Goal: Task Accomplishment & Management: Manage account settings

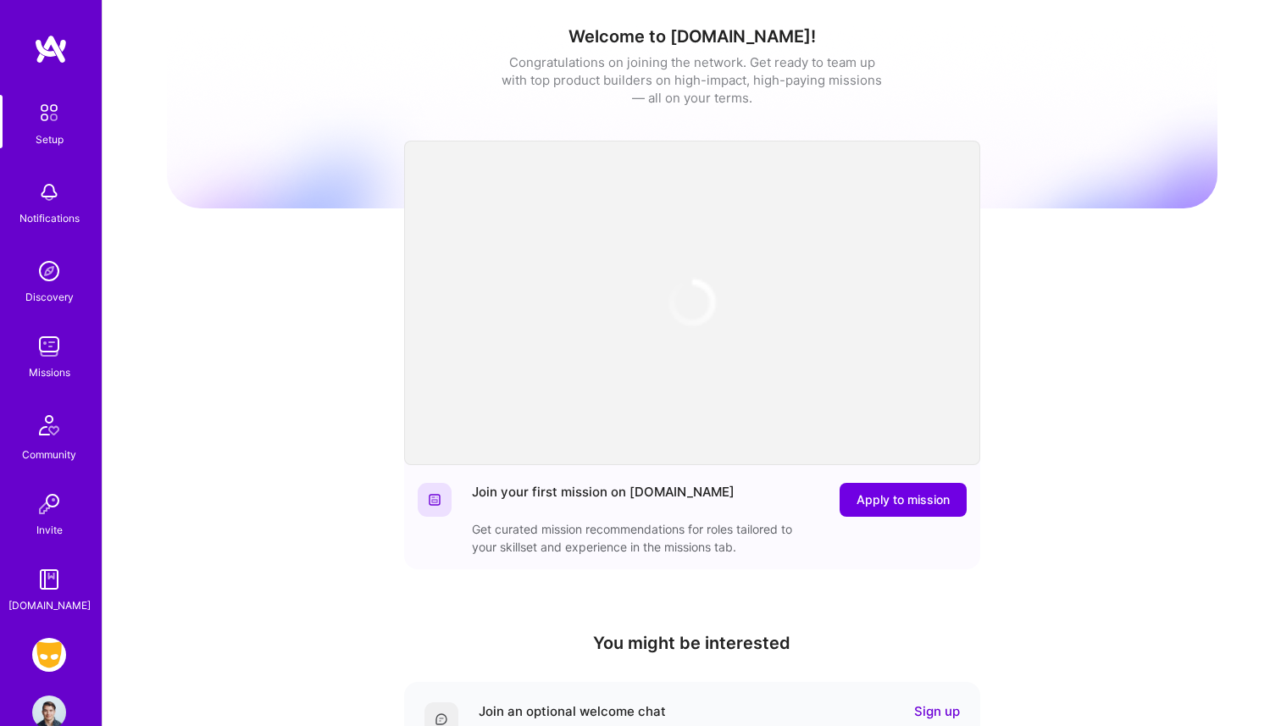
click at [41, 331] on img at bounding box center [49, 347] width 34 height 34
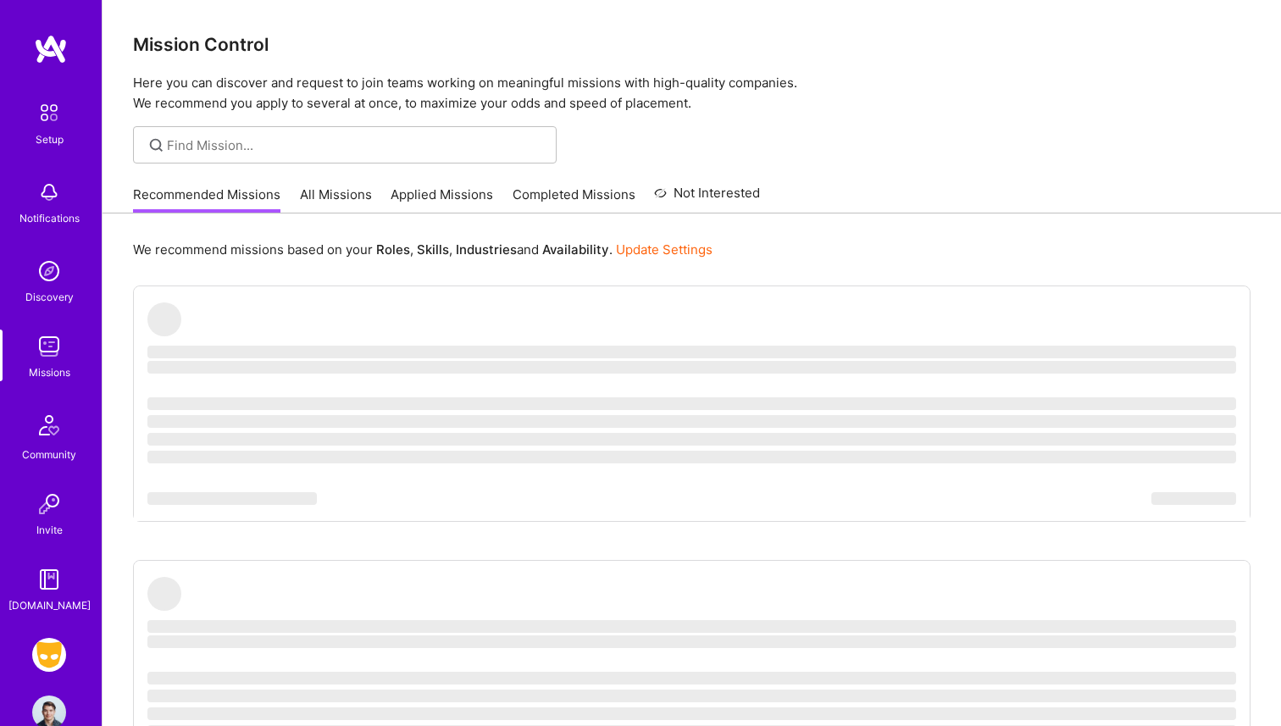
click at [35, 653] on img at bounding box center [49, 655] width 34 height 34
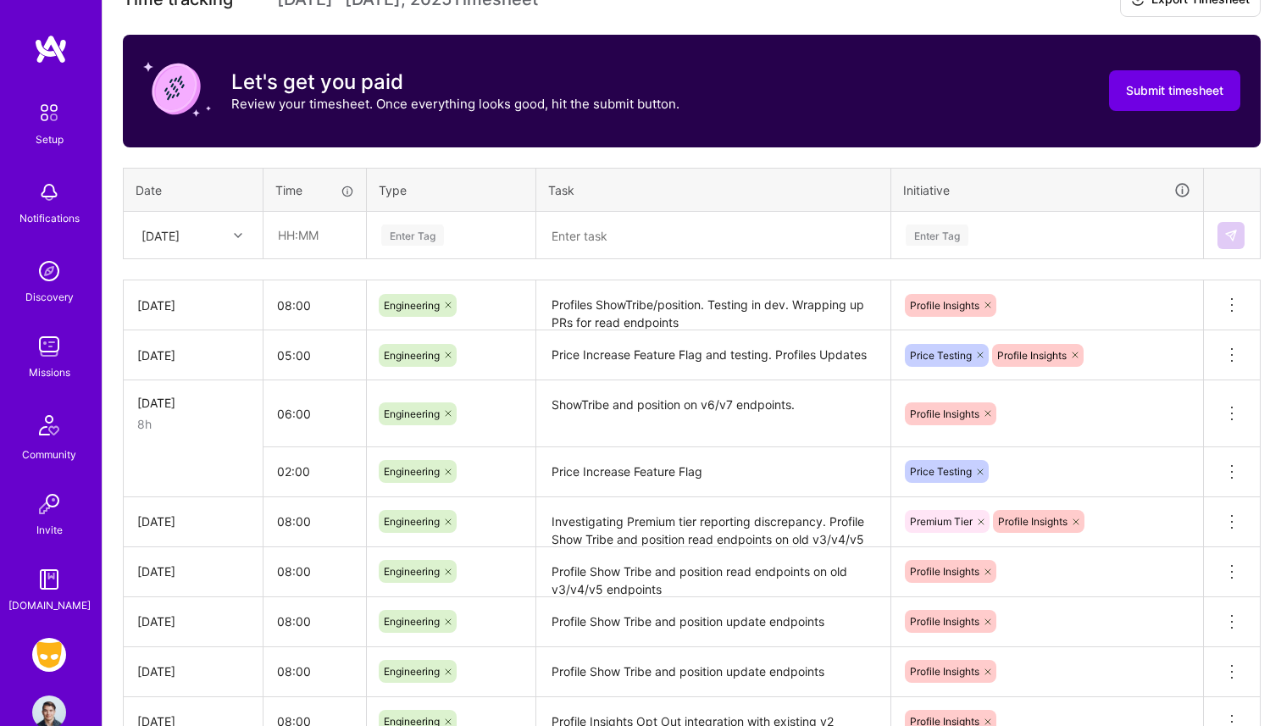
scroll to position [531, 0]
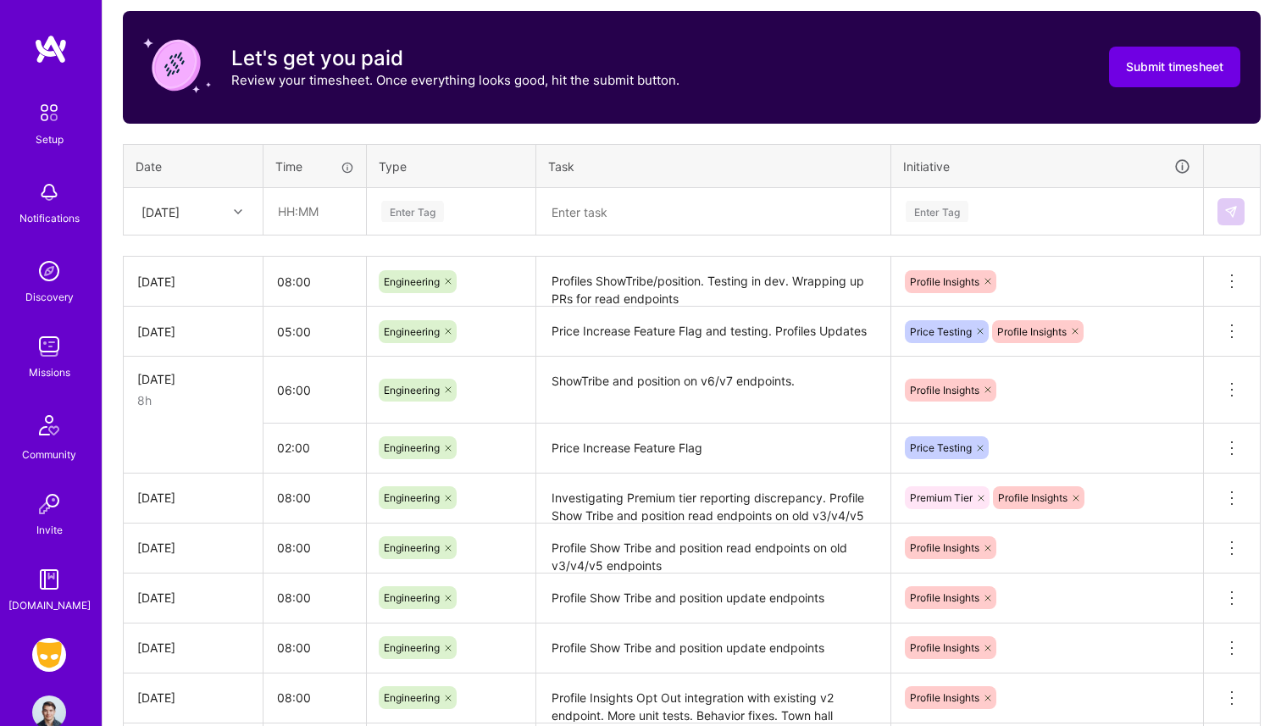
click at [237, 212] on icon at bounding box center [238, 212] width 8 height 8
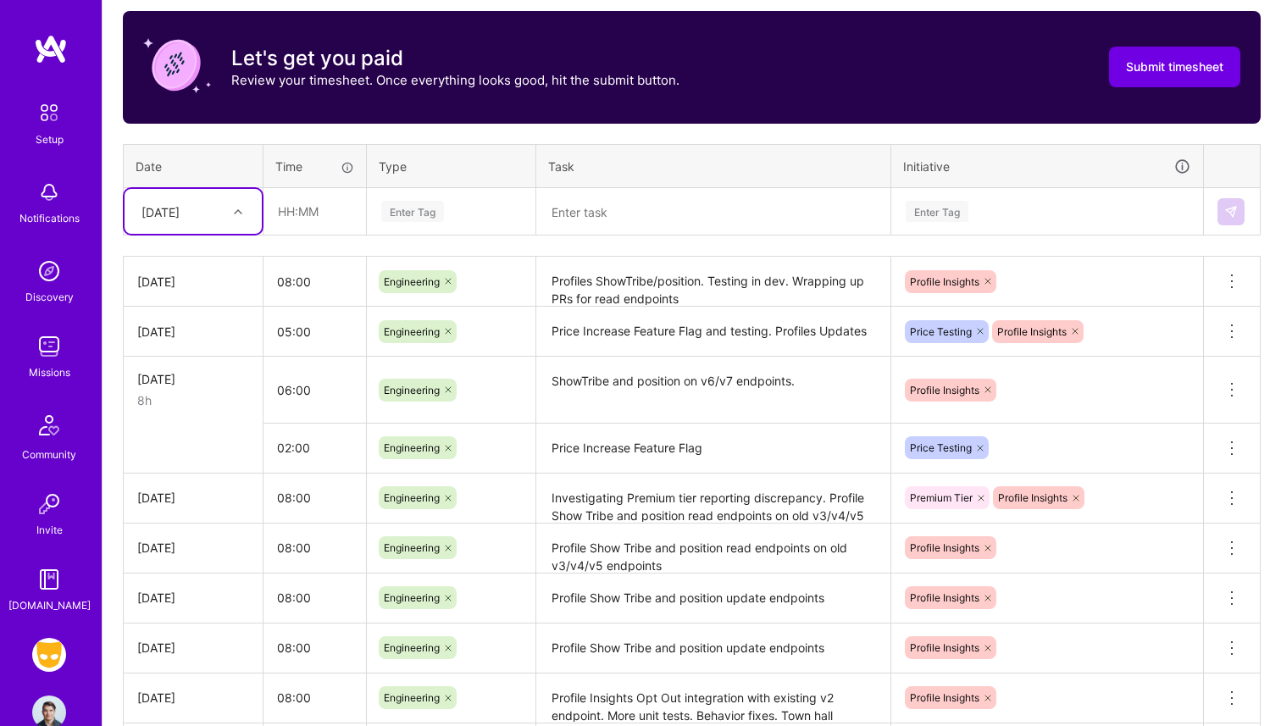
click at [237, 212] on icon at bounding box center [238, 212] width 8 height 8
click at [239, 214] on icon at bounding box center [238, 212] width 8 height 8
click at [222, 168] on th "Date" at bounding box center [194, 166] width 140 height 44
click at [264, 215] on input "text" at bounding box center [314, 211] width 101 height 45
type input "4"
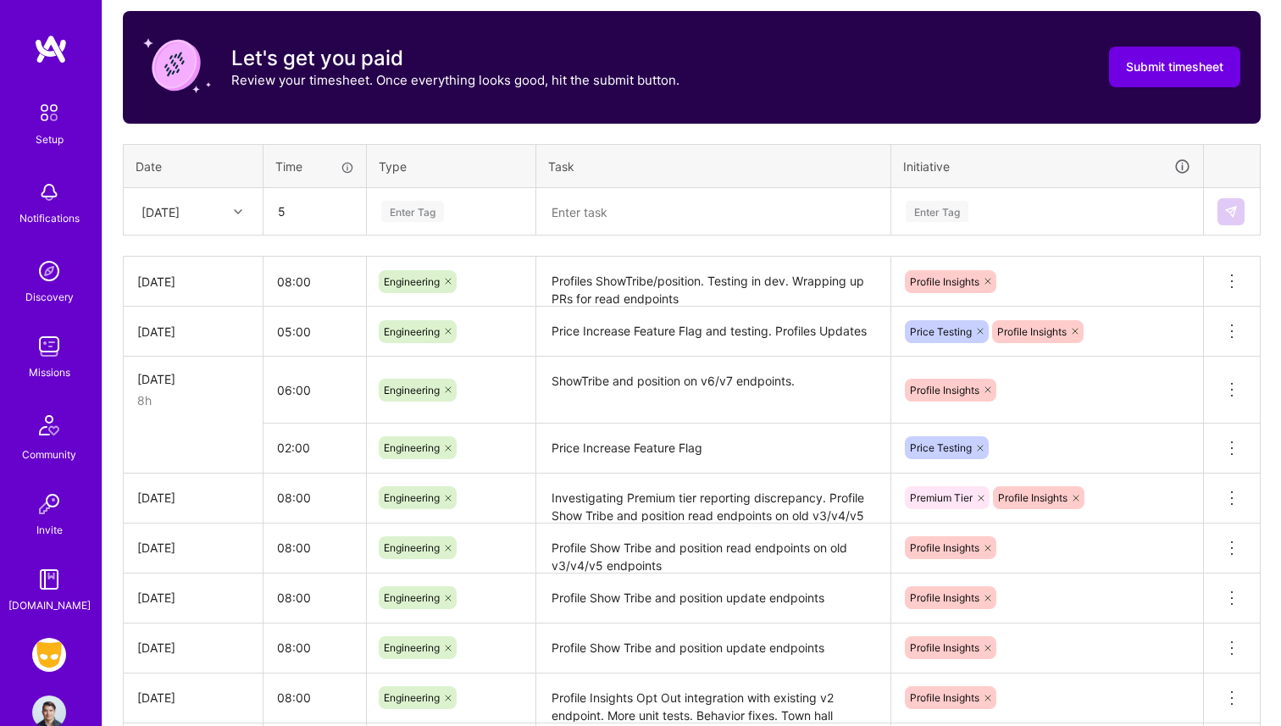
type input "05:00"
click at [398, 205] on div "Enter Tag" at bounding box center [412, 211] width 63 height 26
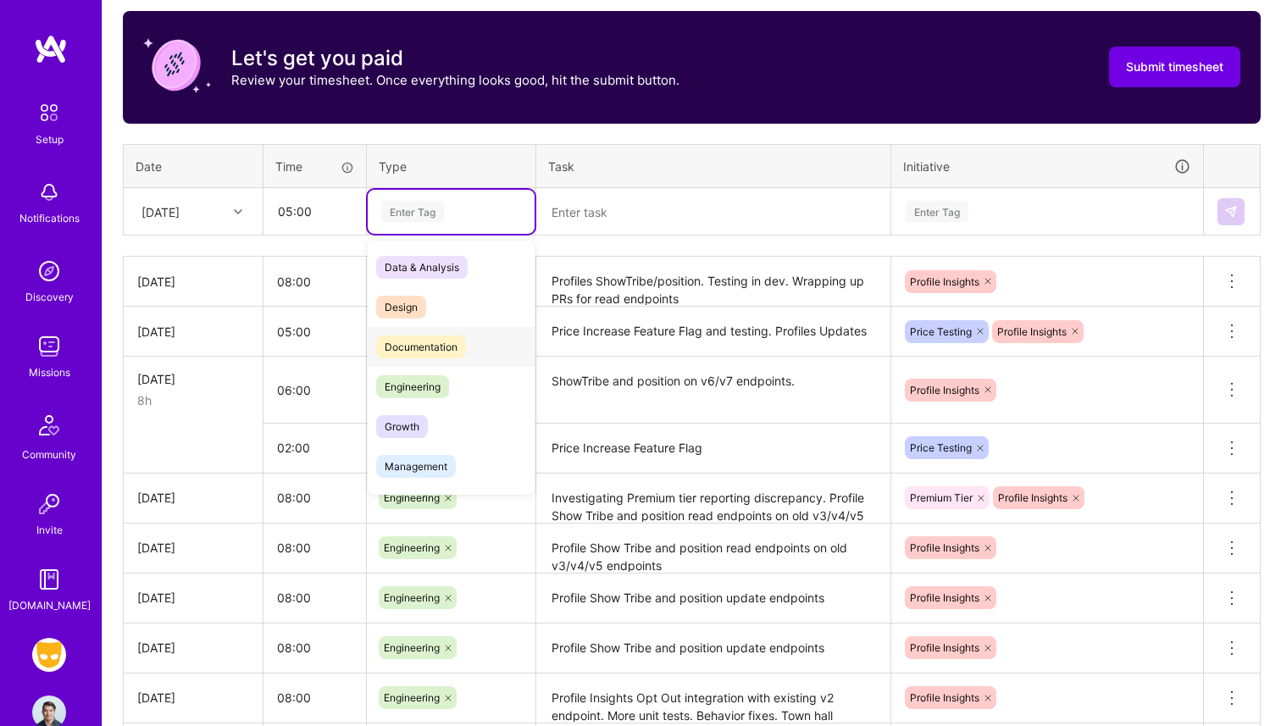
click at [442, 367] on div "Engineering" at bounding box center [451, 387] width 167 height 40
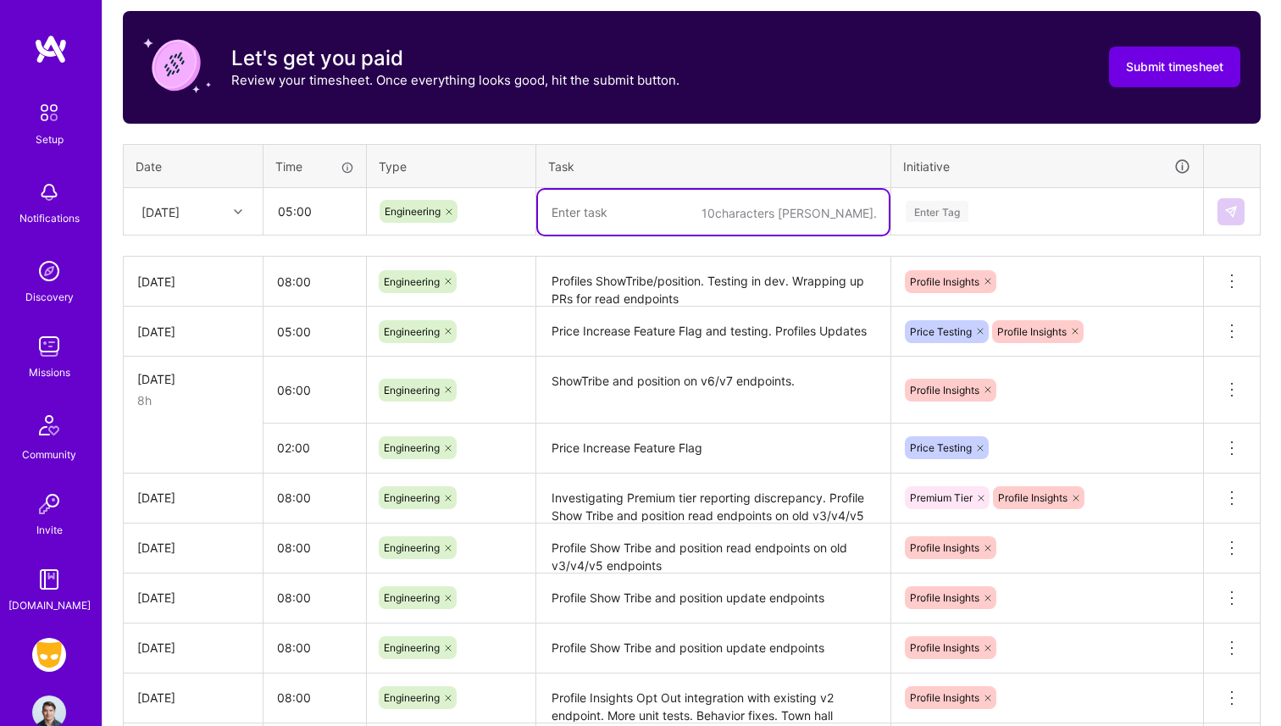
click at [589, 203] on textarea at bounding box center [713, 212] width 351 height 45
type textarea "Payments"
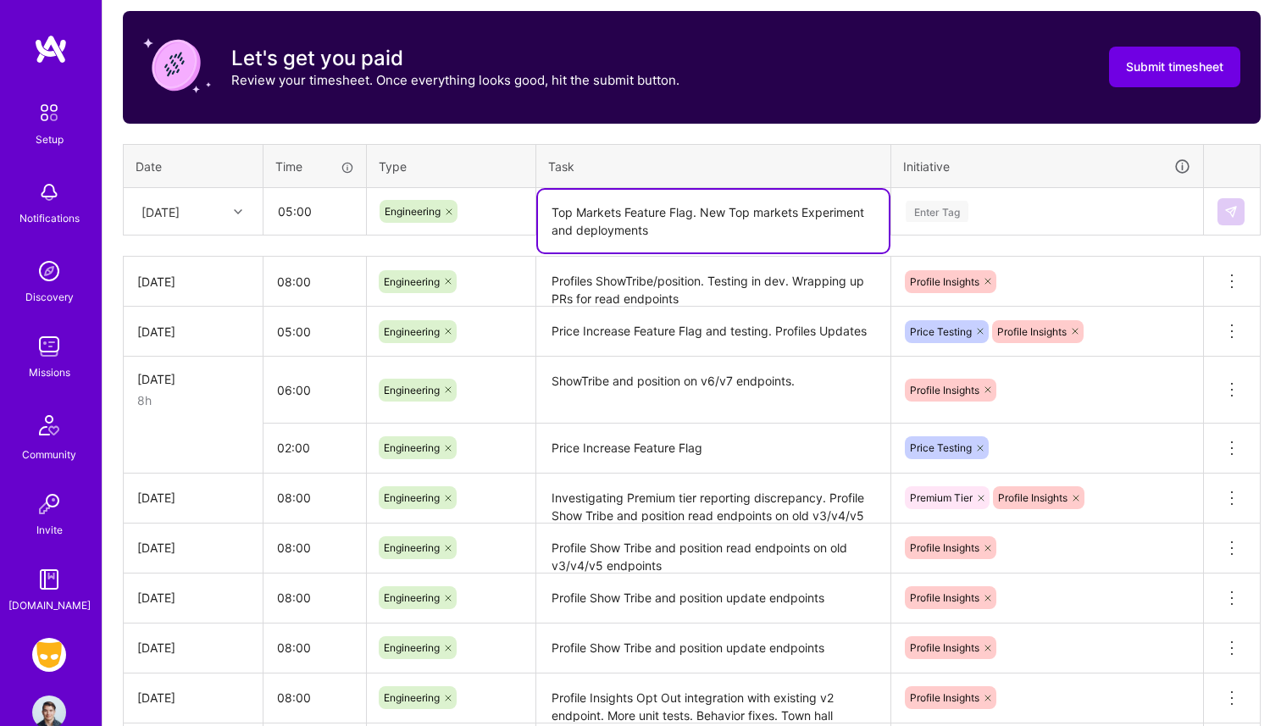
type textarea "Top Markets Feature Flag. New Top markets Experiment and deployments"
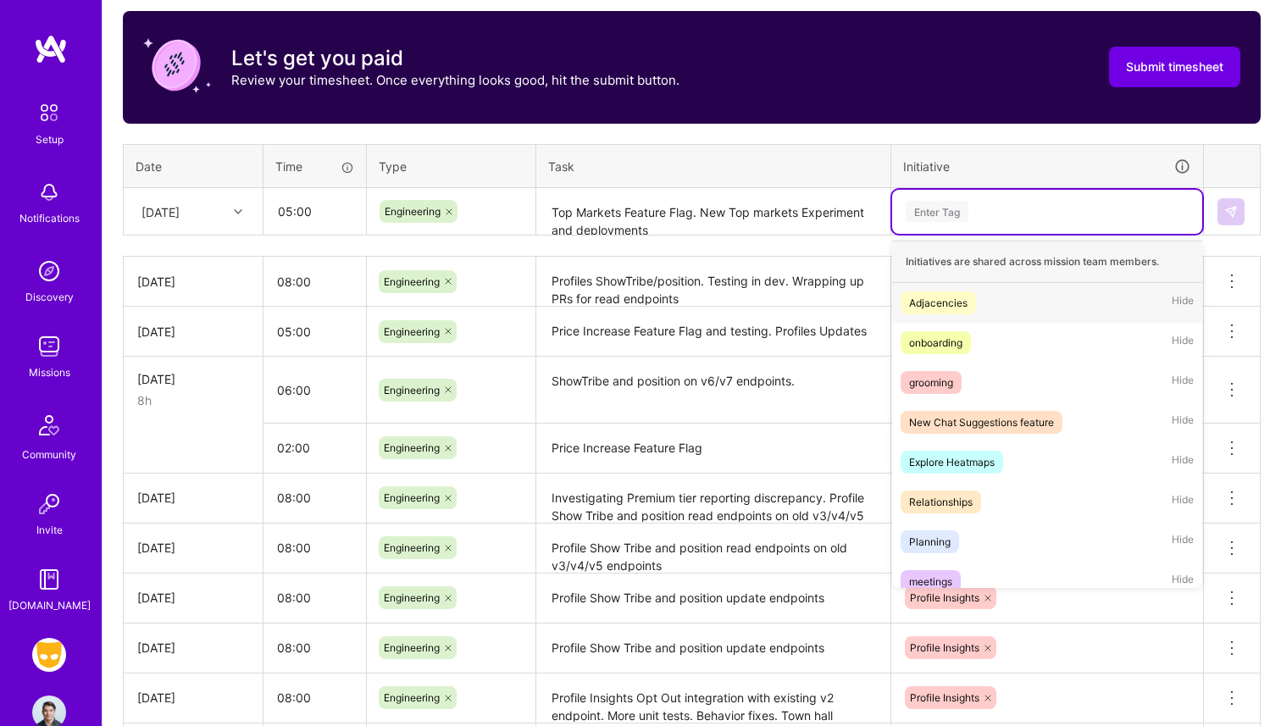
click at [1042, 193] on div "Enter Tag" at bounding box center [1047, 212] width 310 height 44
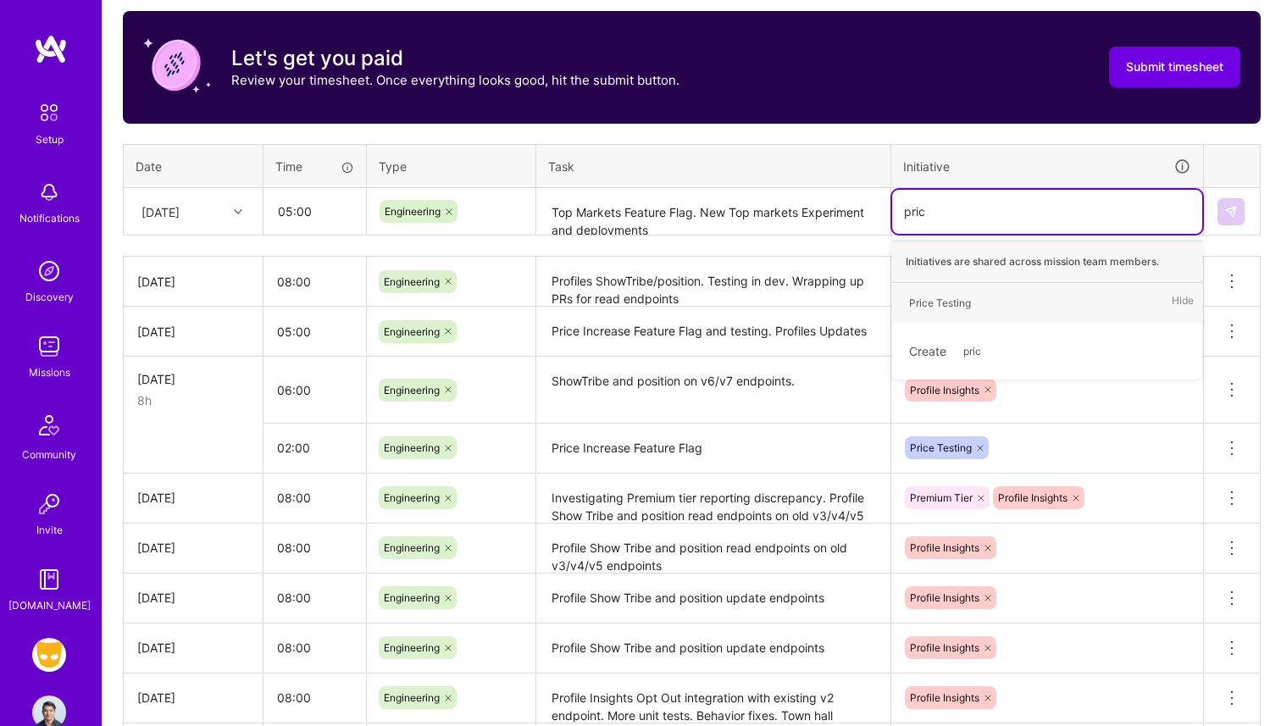
type input "price"
click at [1037, 311] on div "Price Testing Hide" at bounding box center [1047, 303] width 310 height 40
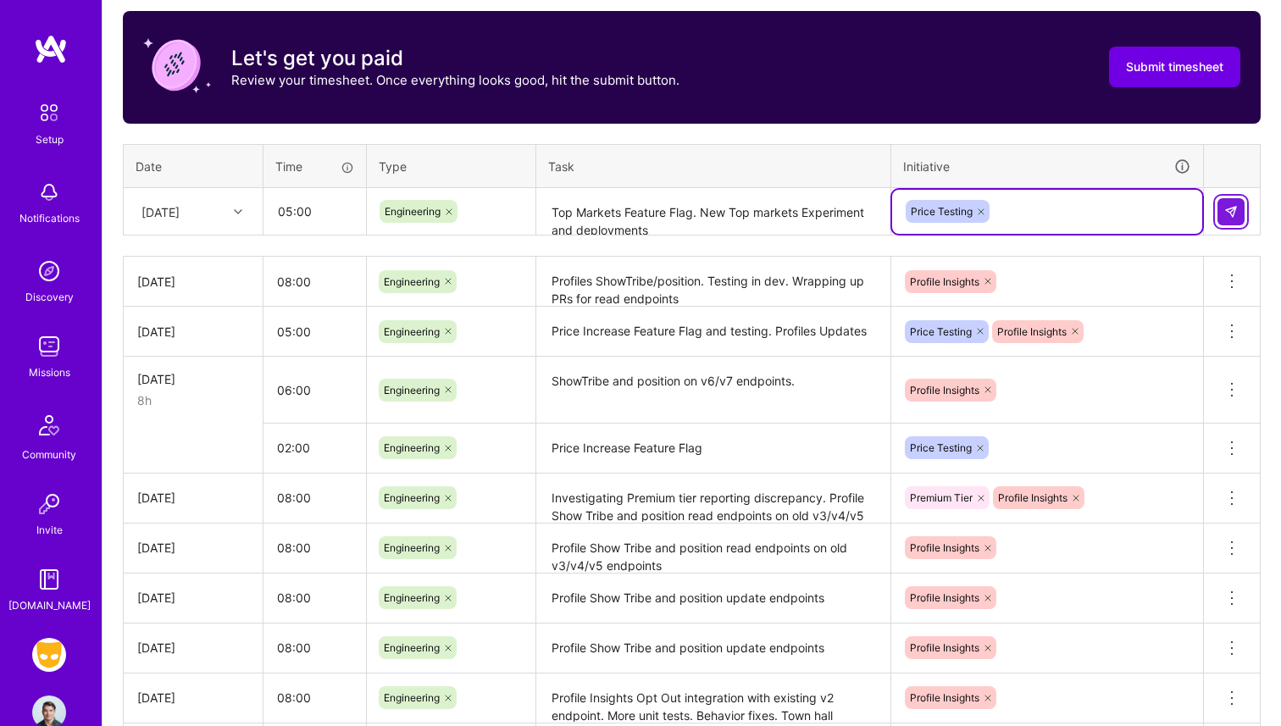
click at [1228, 209] on img at bounding box center [1232, 212] width 14 height 14
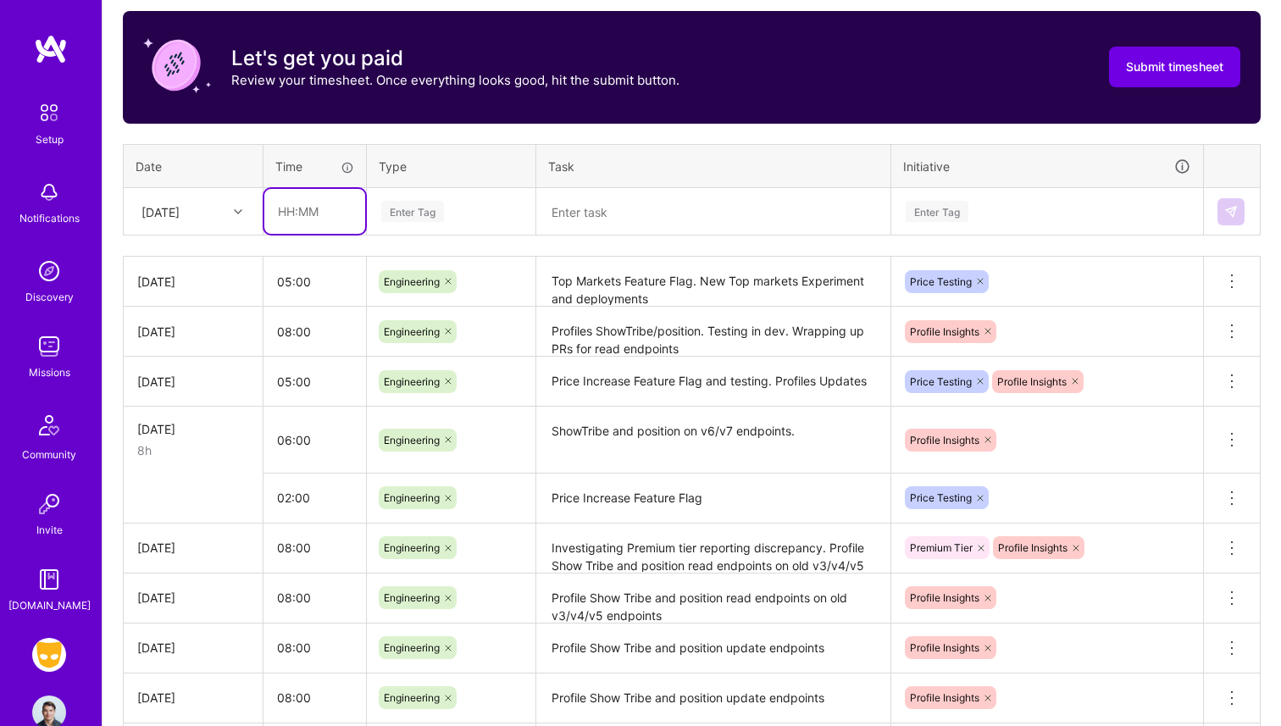
click at [293, 211] on input "text" at bounding box center [314, 211] width 101 height 45
type input "01:00"
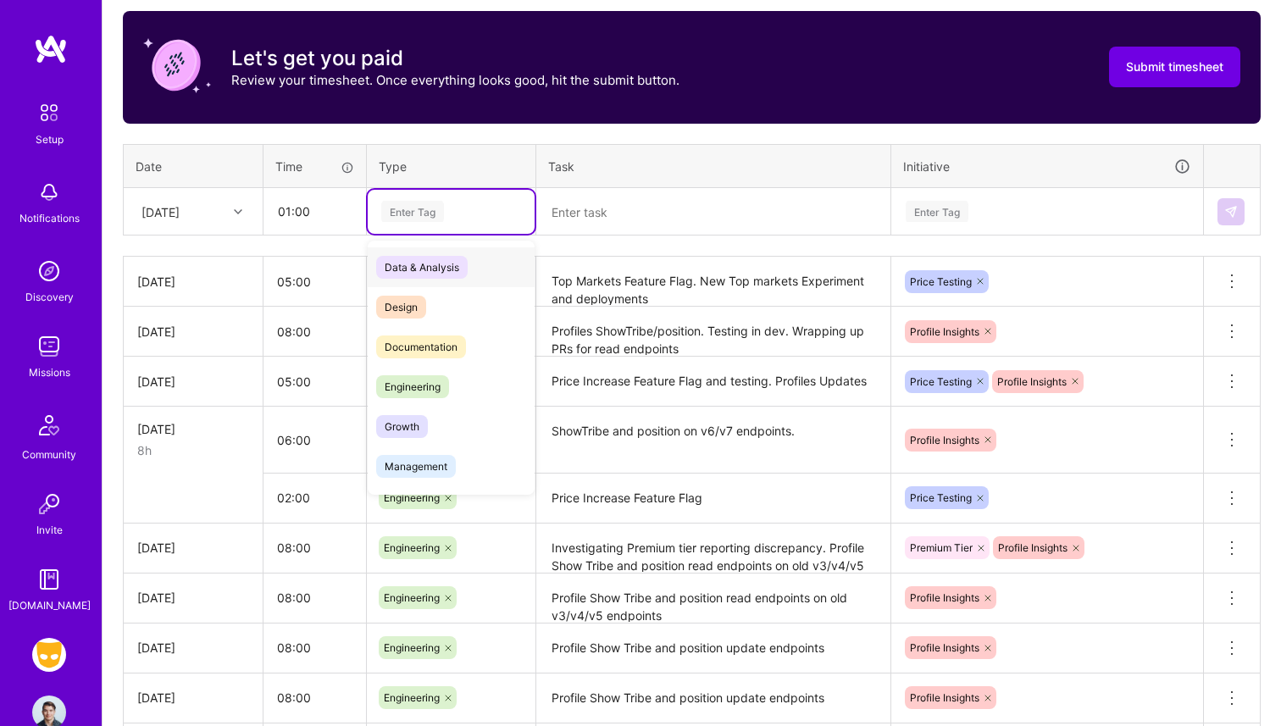
click at [452, 215] on div "Enter Tag" at bounding box center [451, 211] width 143 height 21
click at [430, 383] on span "Engineering" at bounding box center [412, 386] width 73 height 23
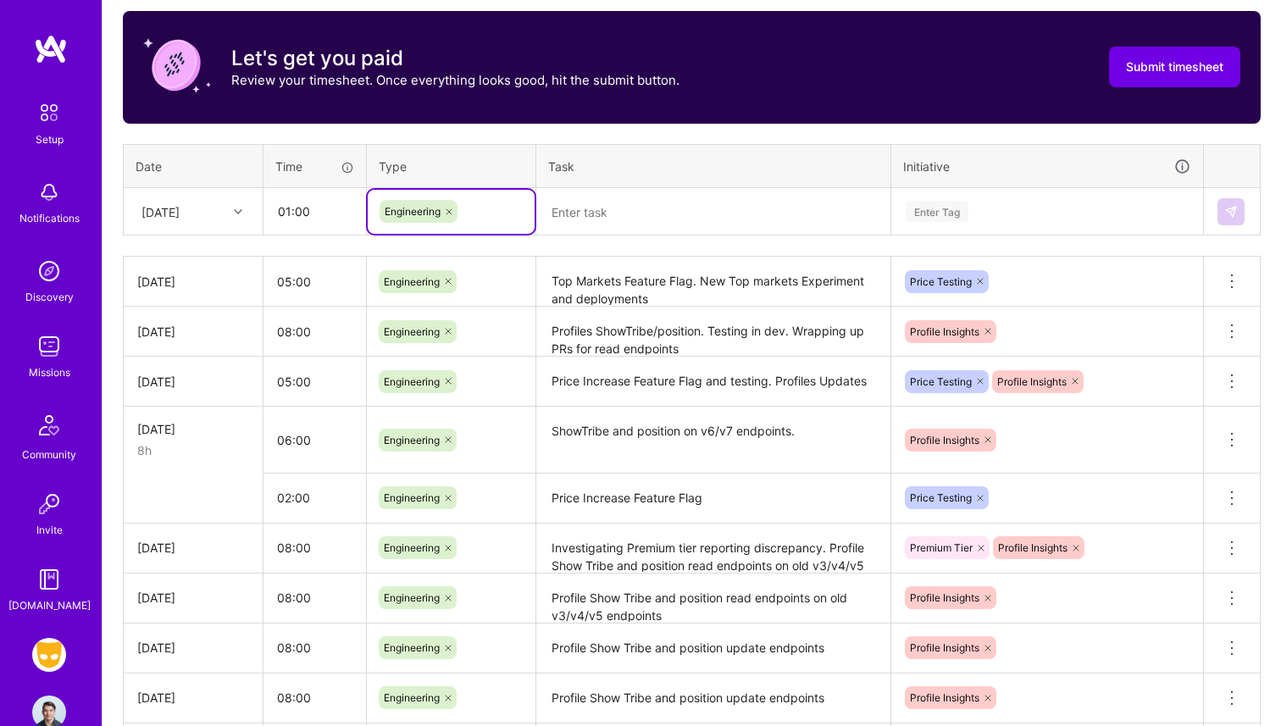
click at [581, 253] on div "Time tracking [DATE] - [DATE] Timesheet Export Timesheet Let's get you paid Rev…" at bounding box center [692, 439] width 1138 height 960
click at [585, 220] on textarea at bounding box center [713, 212] width 351 height 45
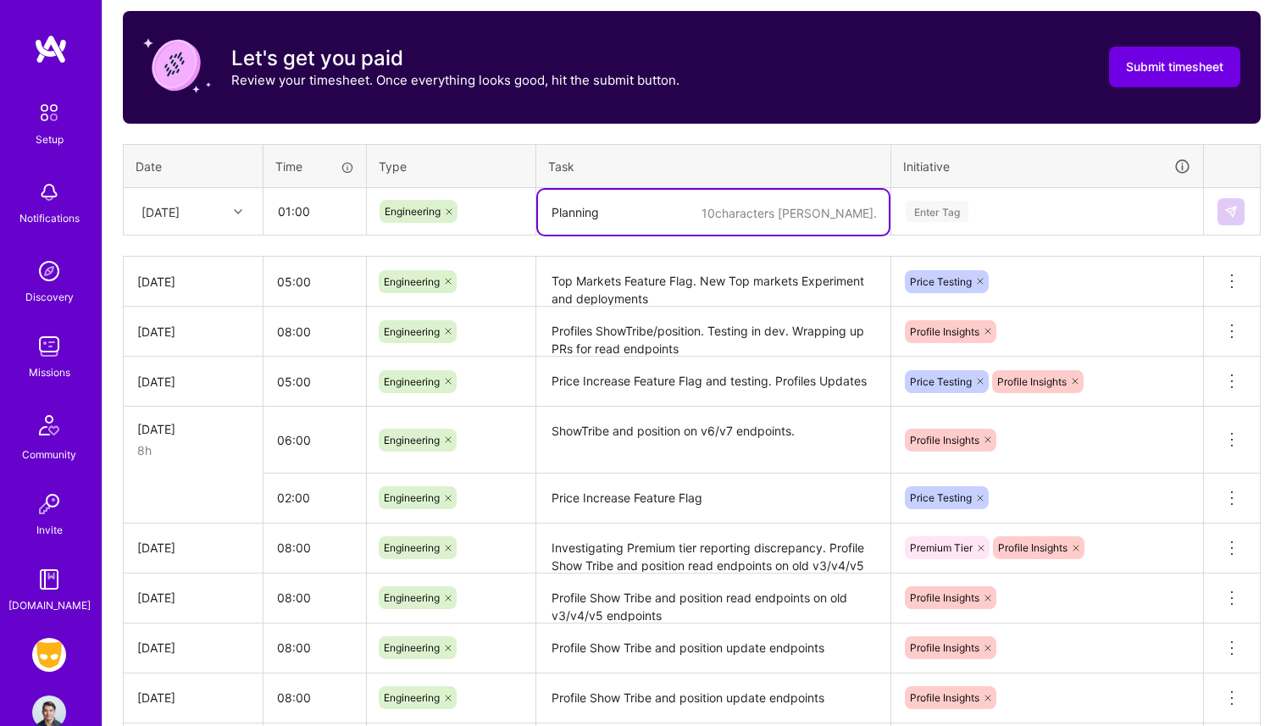
click at [443, 212] on div at bounding box center [449, 211] width 17 height 23
type textarea "Planning"
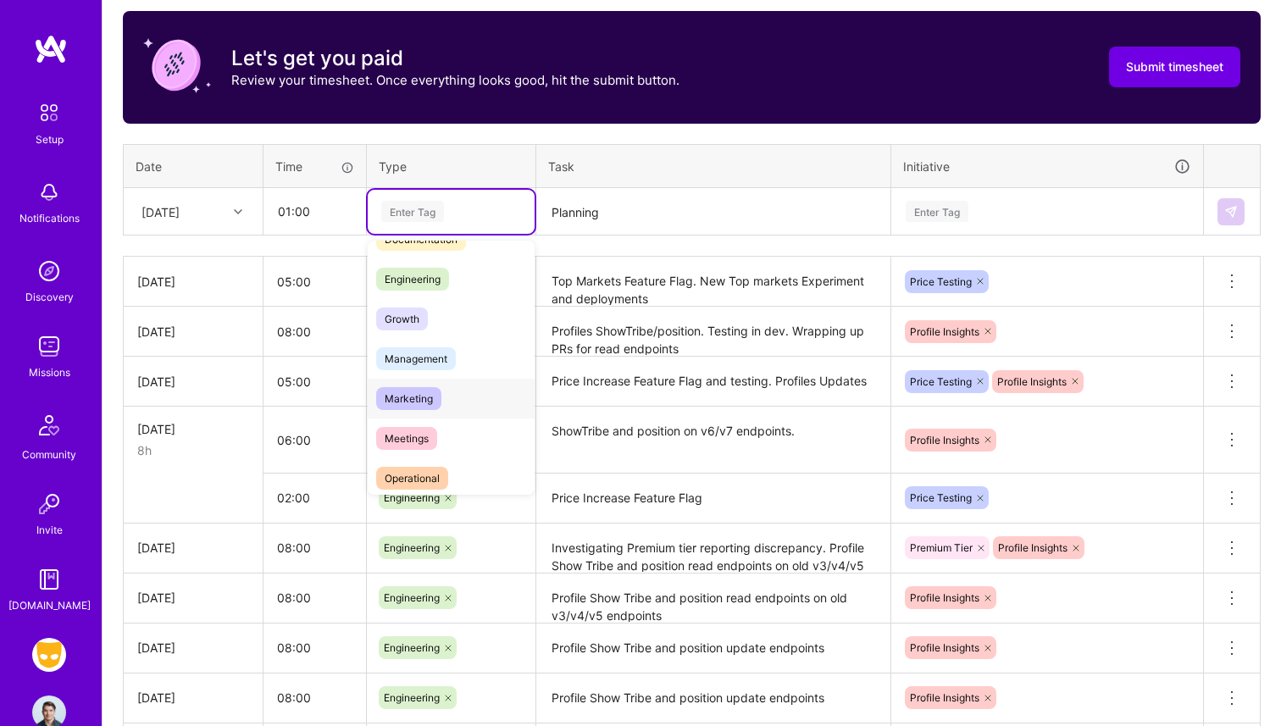
scroll to position [121, 0]
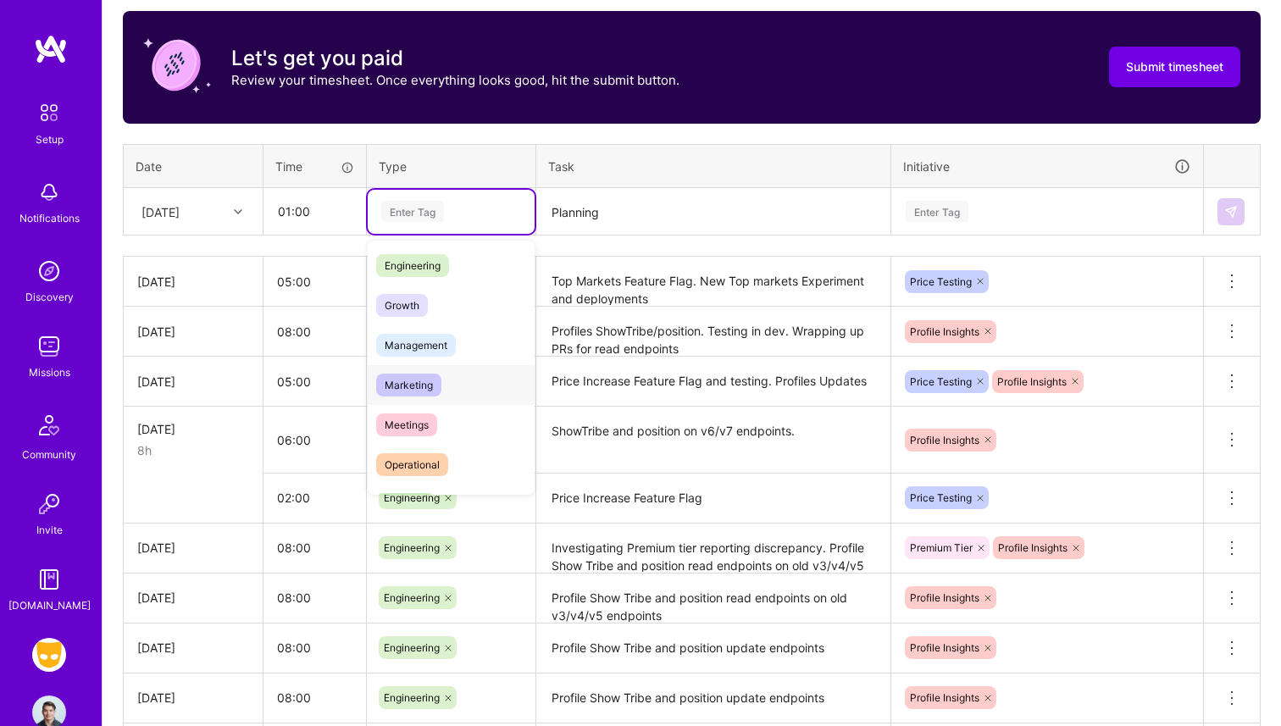
click at [447, 409] on div "Meetings" at bounding box center [451, 425] width 167 height 40
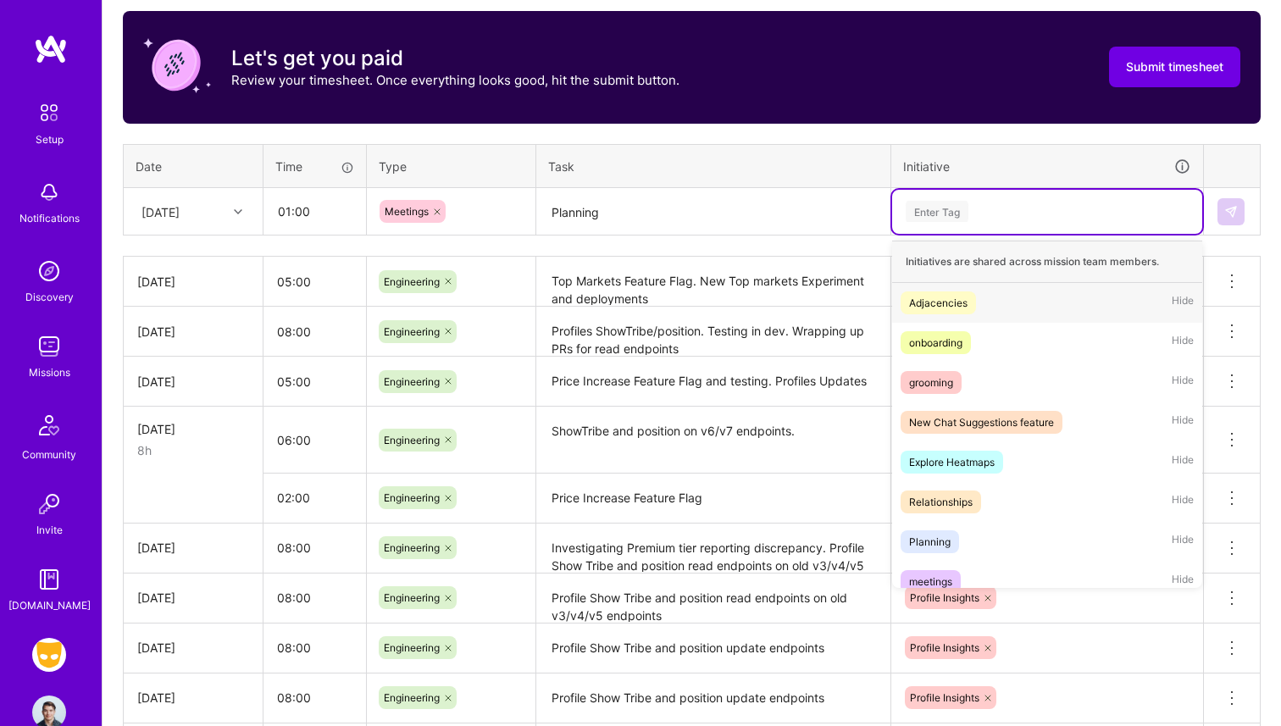
click at [969, 209] on div "Enter Tag" at bounding box center [937, 211] width 63 height 26
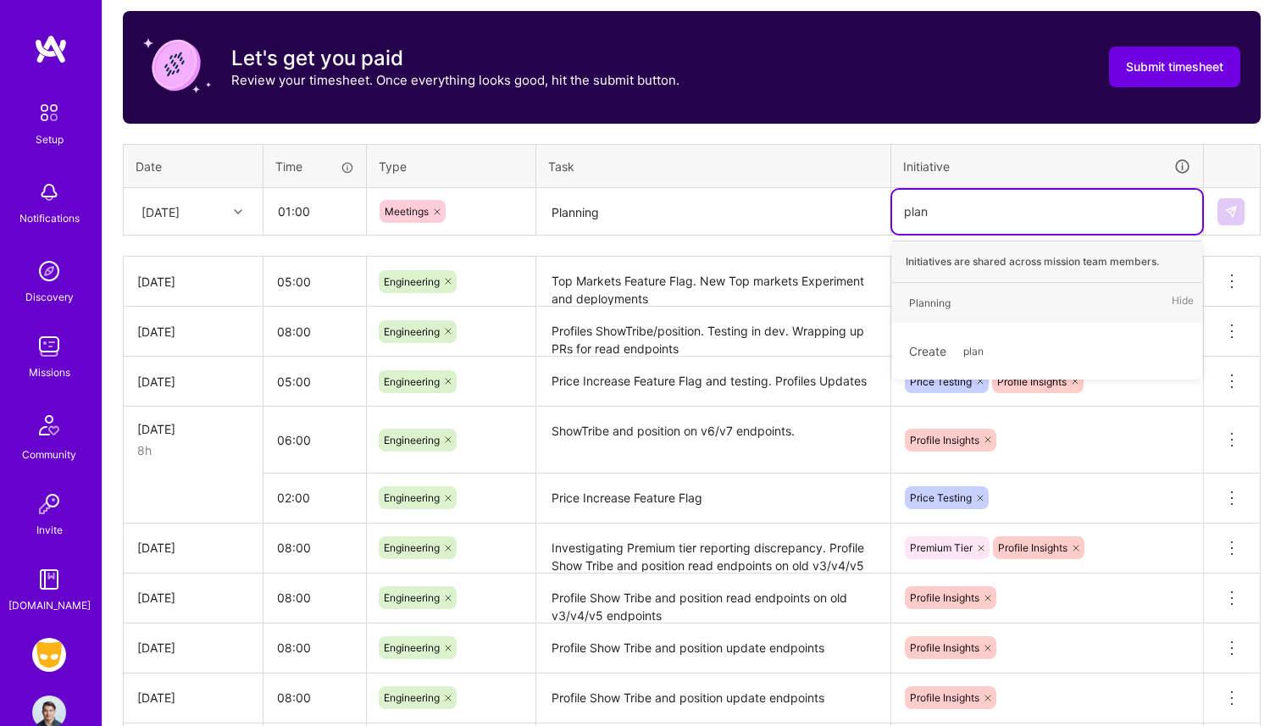
type input "plann"
click at [956, 313] on div "Planning Hide" at bounding box center [1047, 303] width 310 height 40
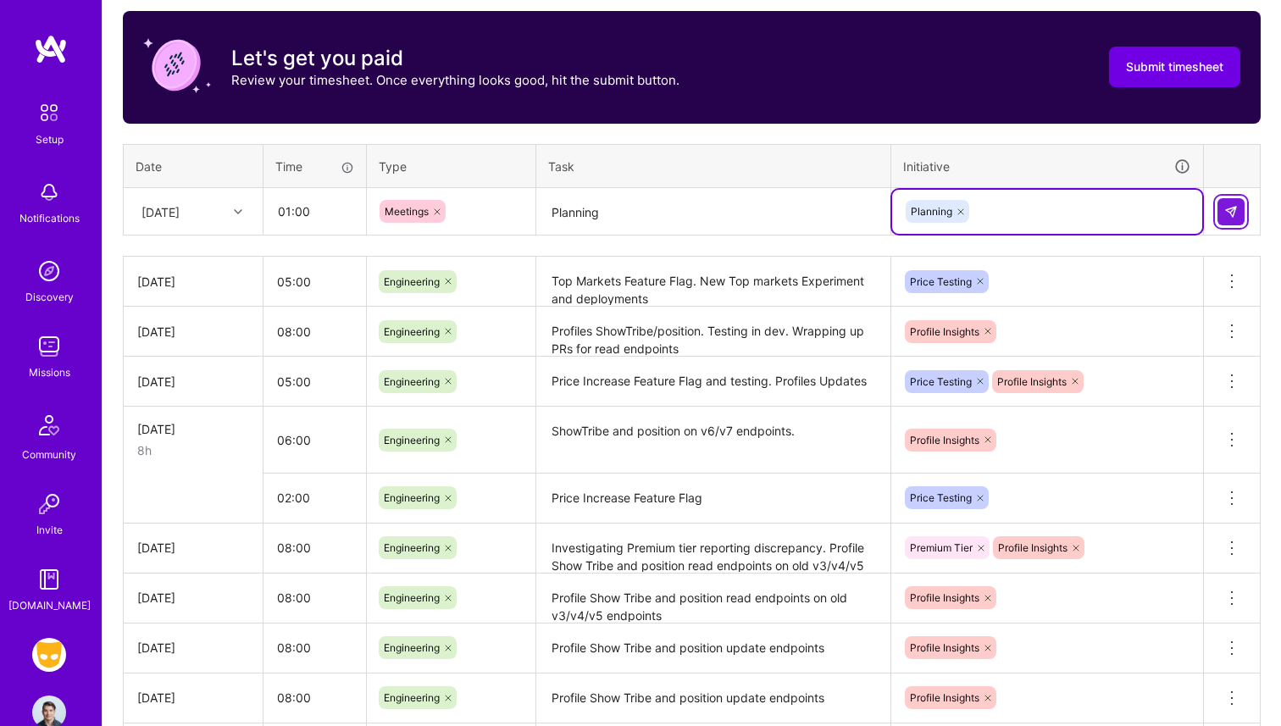
click at [1233, 210] on img at bounding box center [1232, 212] width 14 height 14
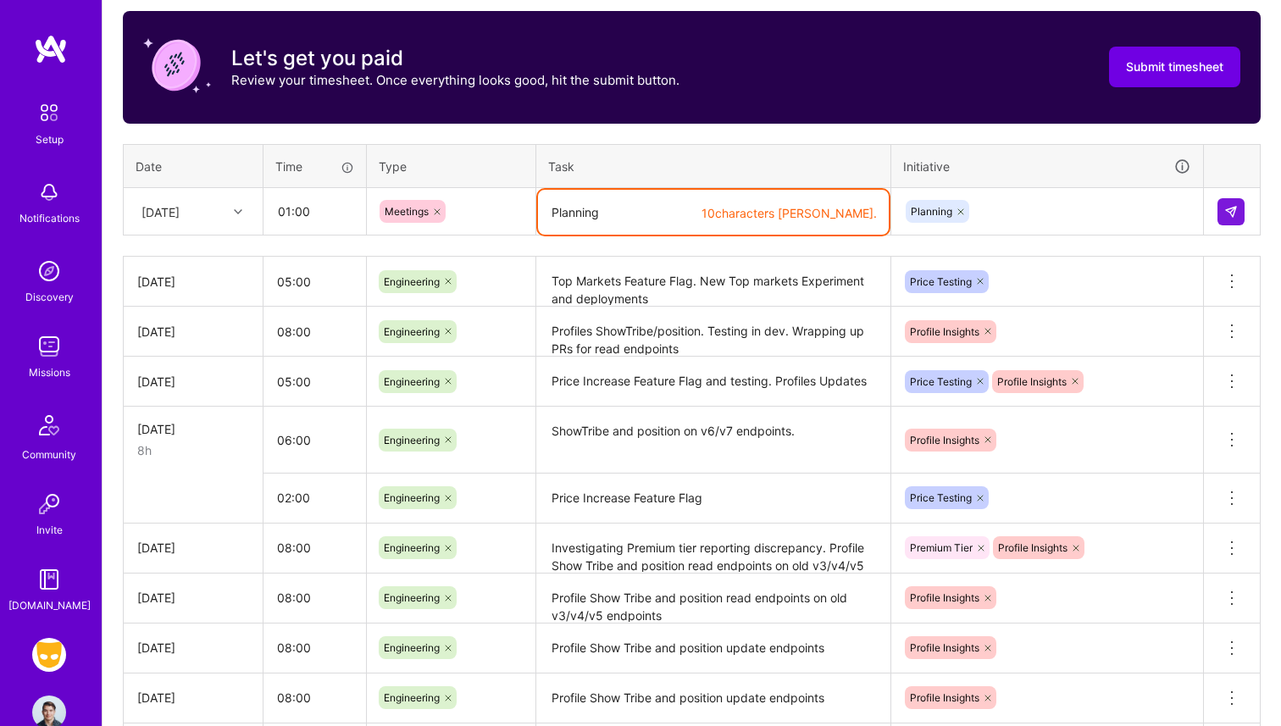
click at [706, 209] on textarea "Planning" at bounding box center [713, 212] width 351 height 45
click at [549, 207] on textarea "Planning" at bounding box center [713, 212] width 351 height 45
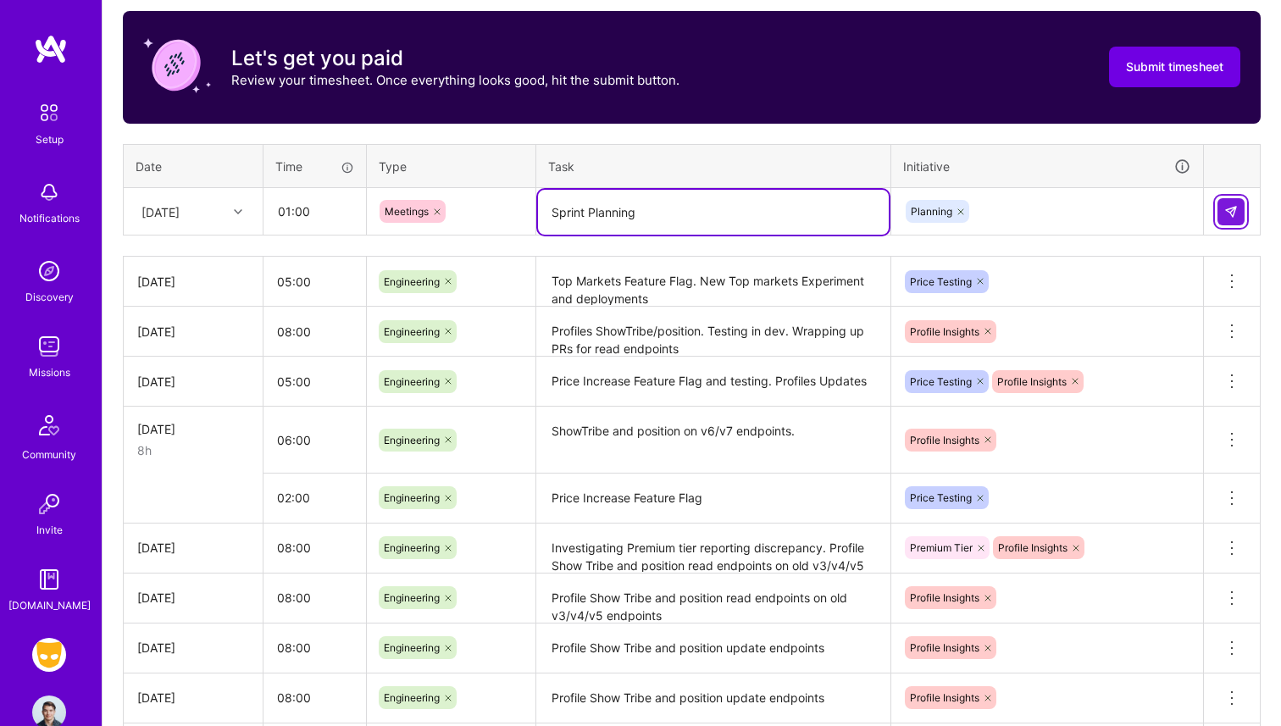
type textarea "Sprint Planning"
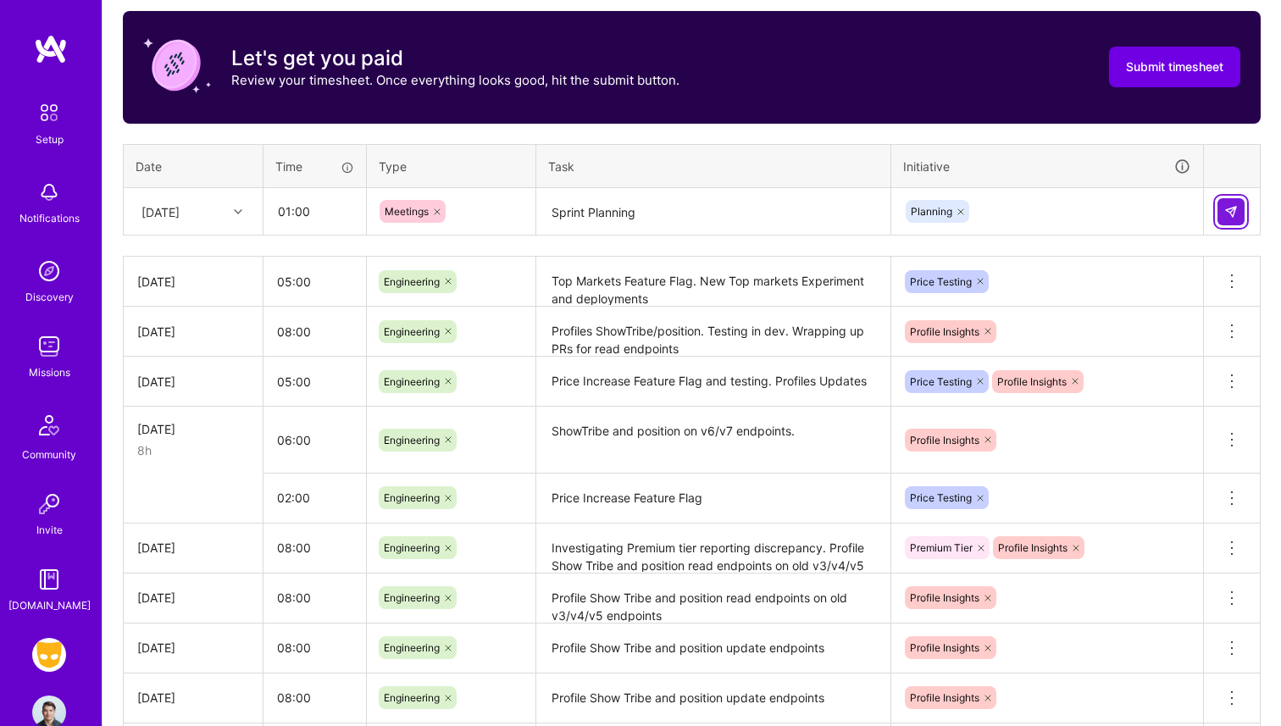
click at [1237, 207] on img at bounding box center [1232, 212] width 14 height 14
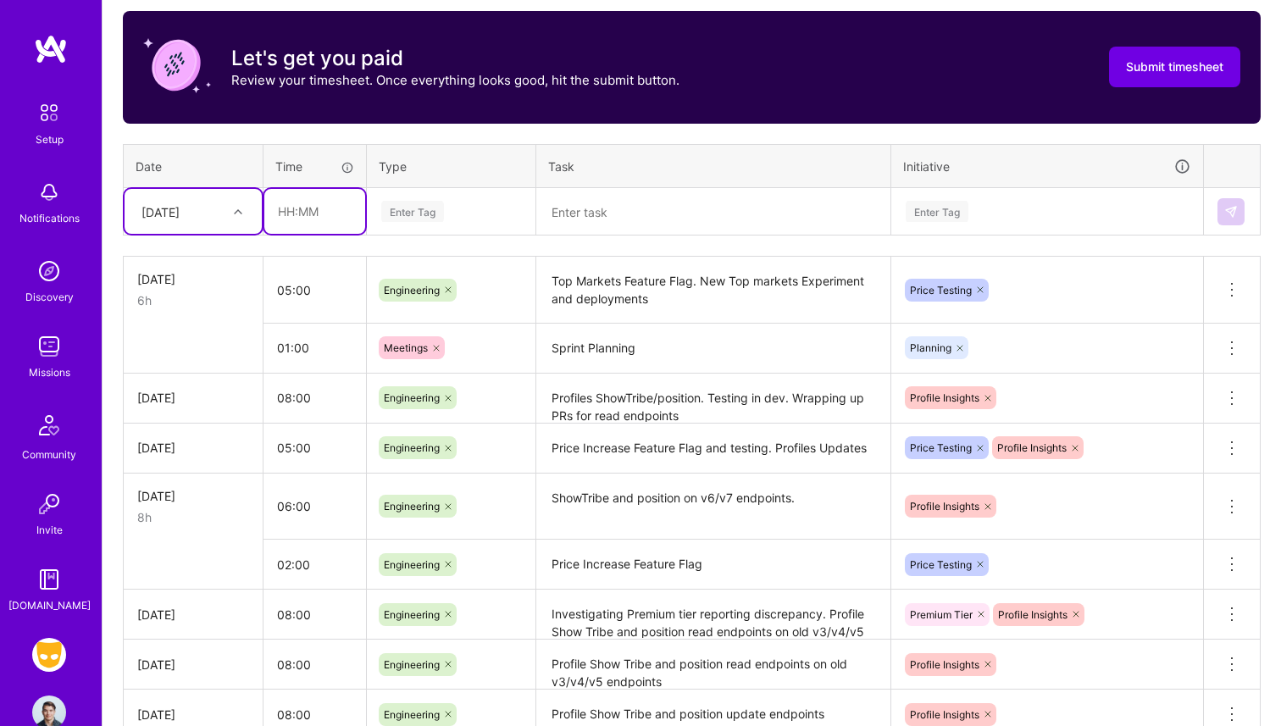
click at [320, 211] on input "text" at bounding box center [314, 211] width 101 height 45
type input "02:00"
click at [409, 217] on div "Enter Tag" at bounding box center [412, 211] width 63 height 26
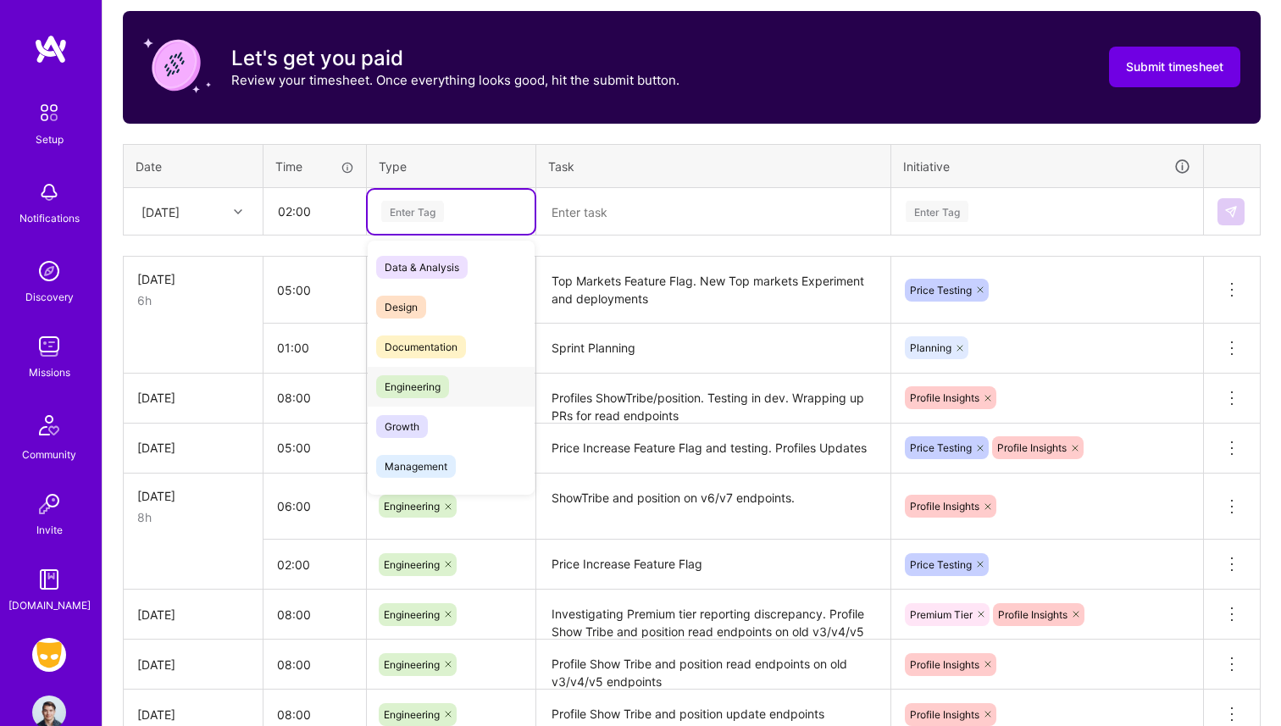
click at [435, 381] on span "Engineering" at bounding box center [412, 386] width 73 height 23
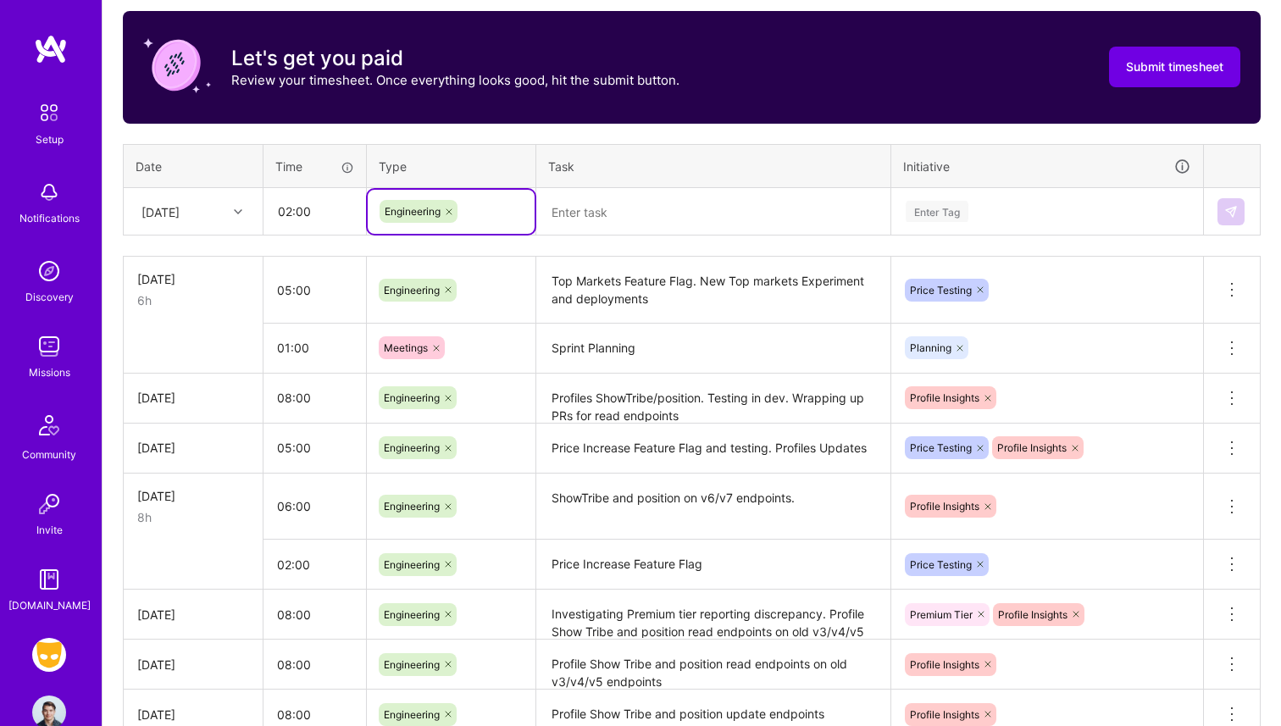
click at [616, 219] on textarea at bounding box center [713, 212] width 351 height 45
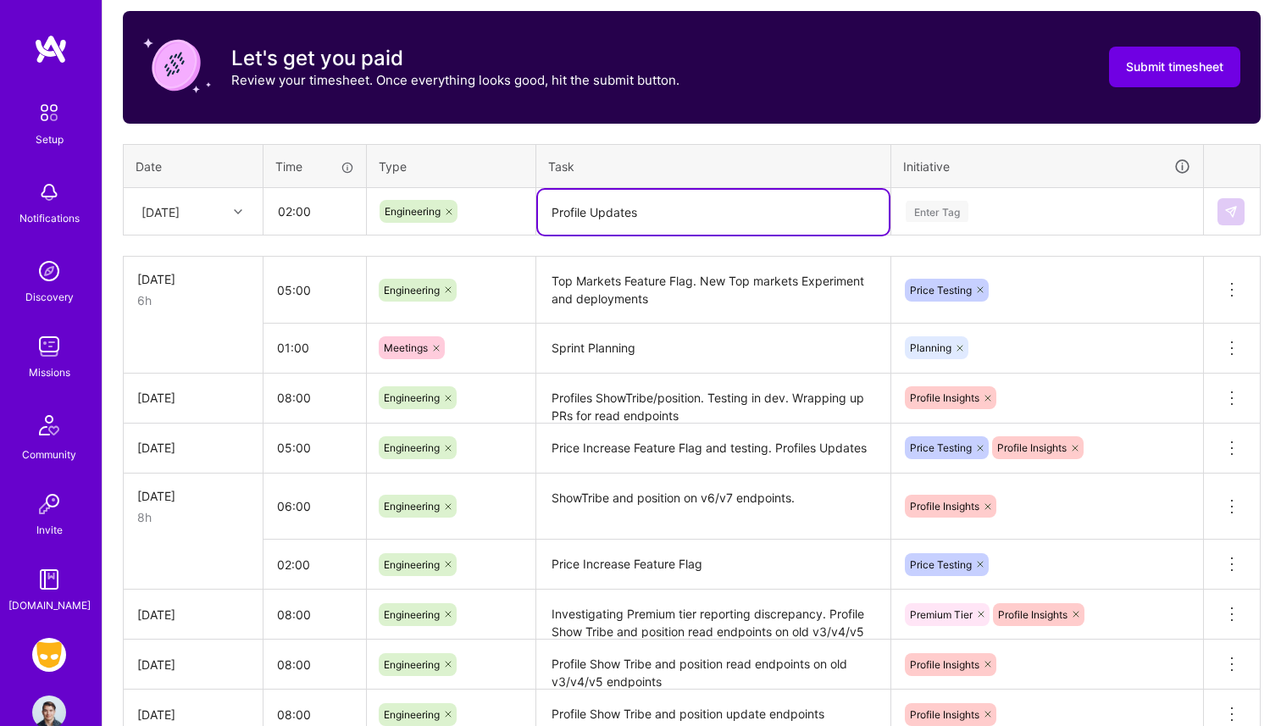
type textarea "Profile Updates"
click at [1028, 223] on div "Enter Tag" at bounding box center [1047, 212] width 310 height 44
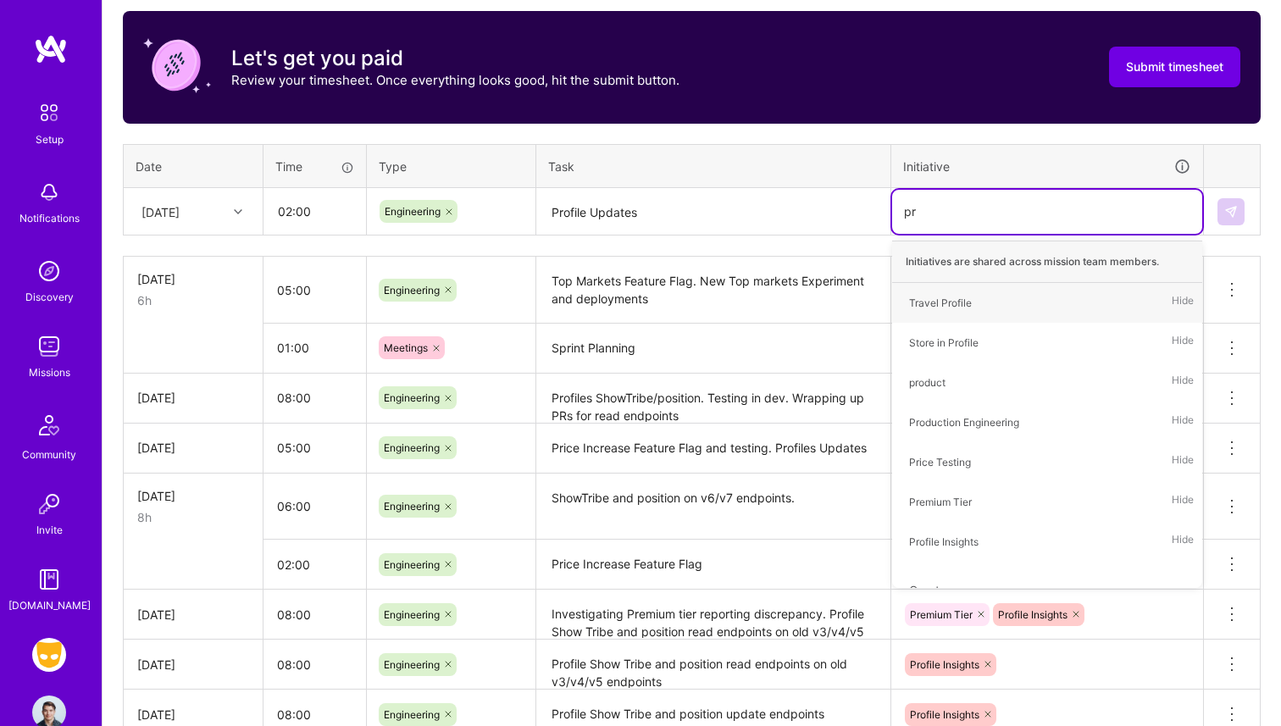
type input "p"
type input "profi"
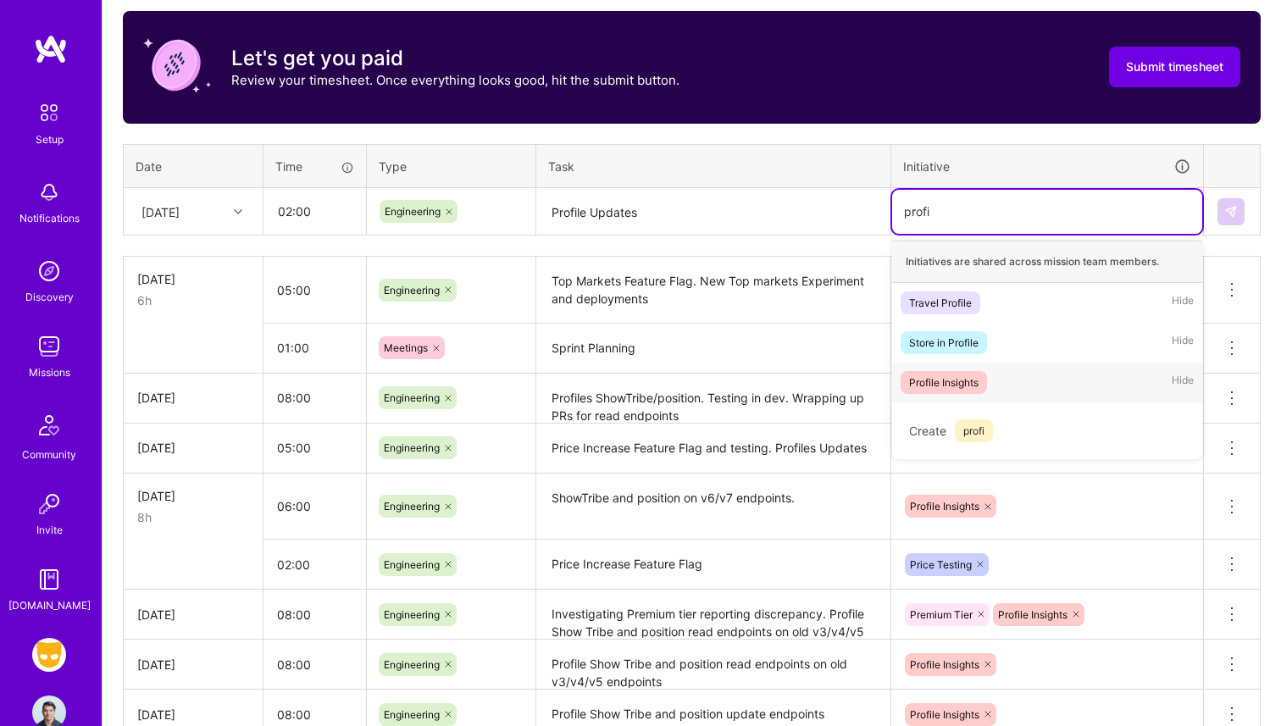
click at [981, 391] on span "Profile Insights" at bounding box center [944, 382] width 86 height 23
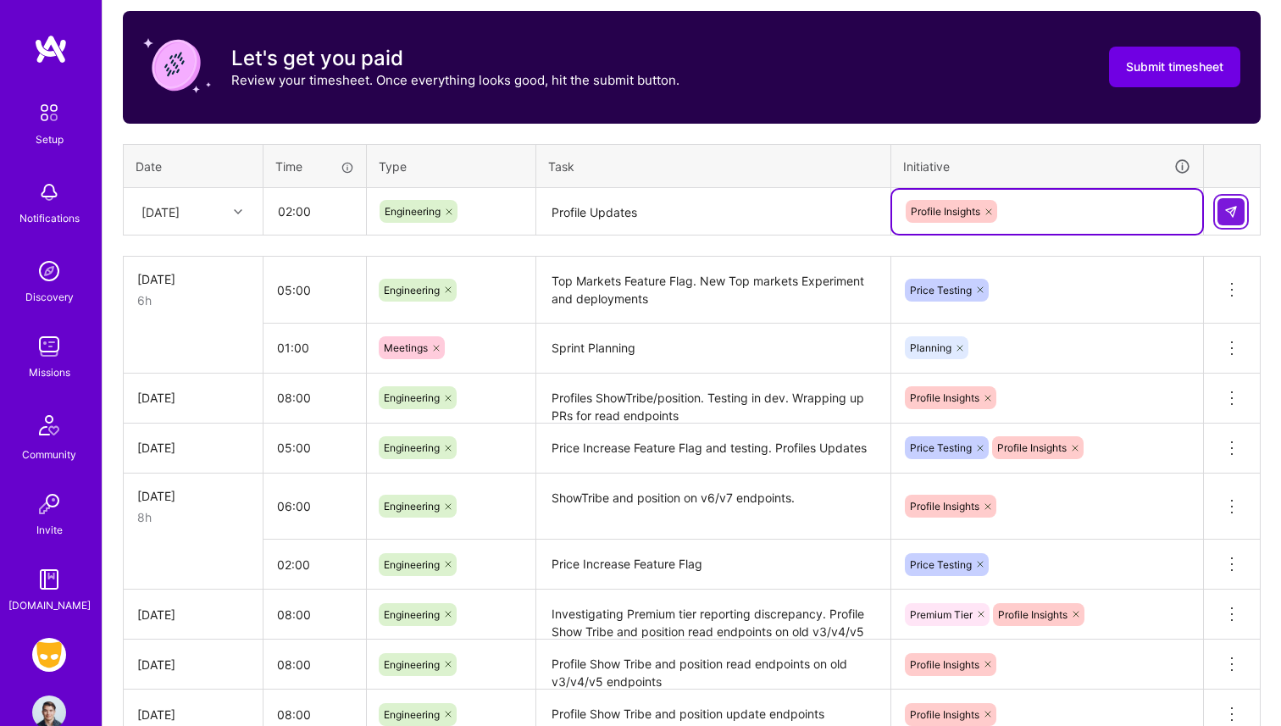
click at [1240, 216] on button at bounding box center [1231, 211] width 27 height 27
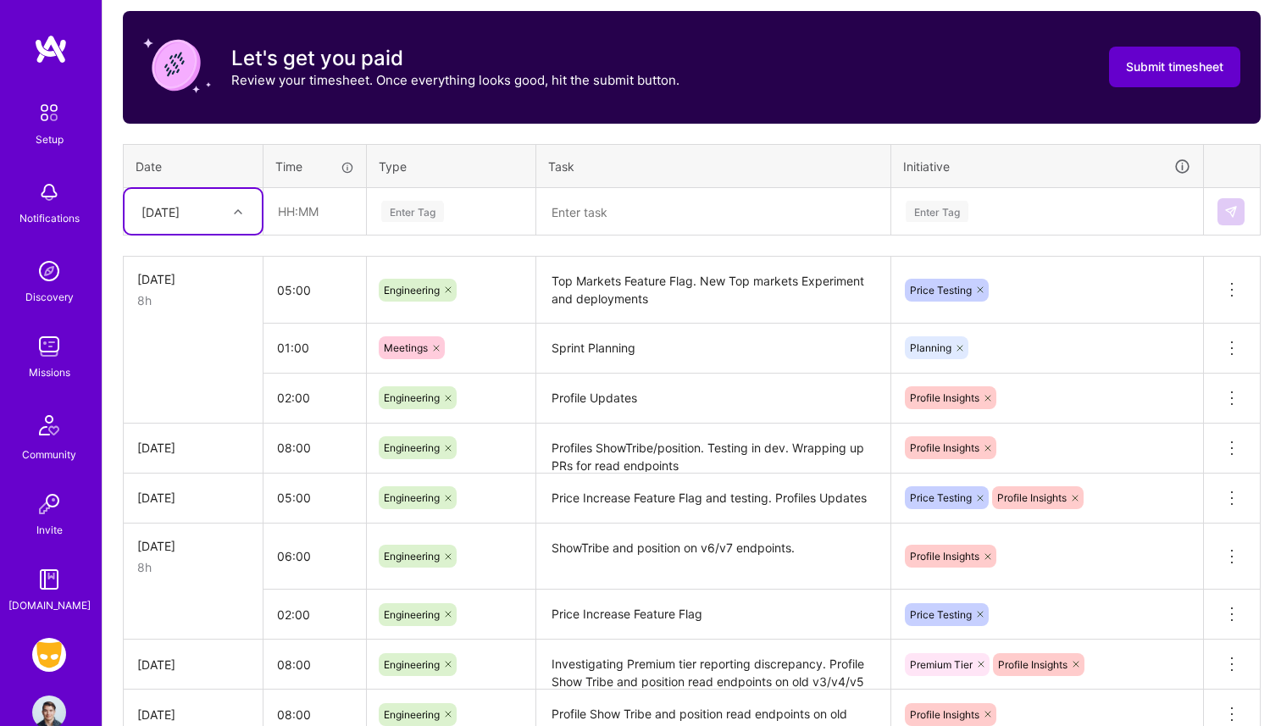
click at [1138, 70] on span "Submit timesheet" at bounding box center [1174, 66] width 97 height 17
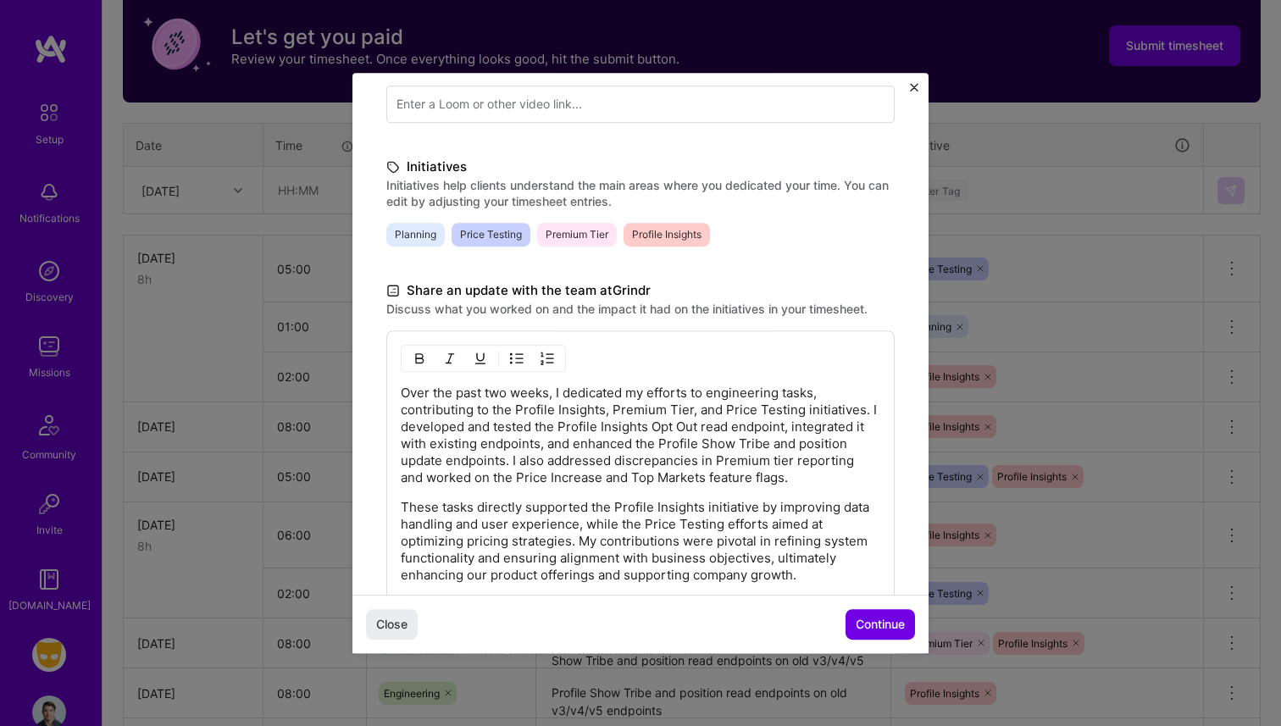
scroll to position [433, 0]
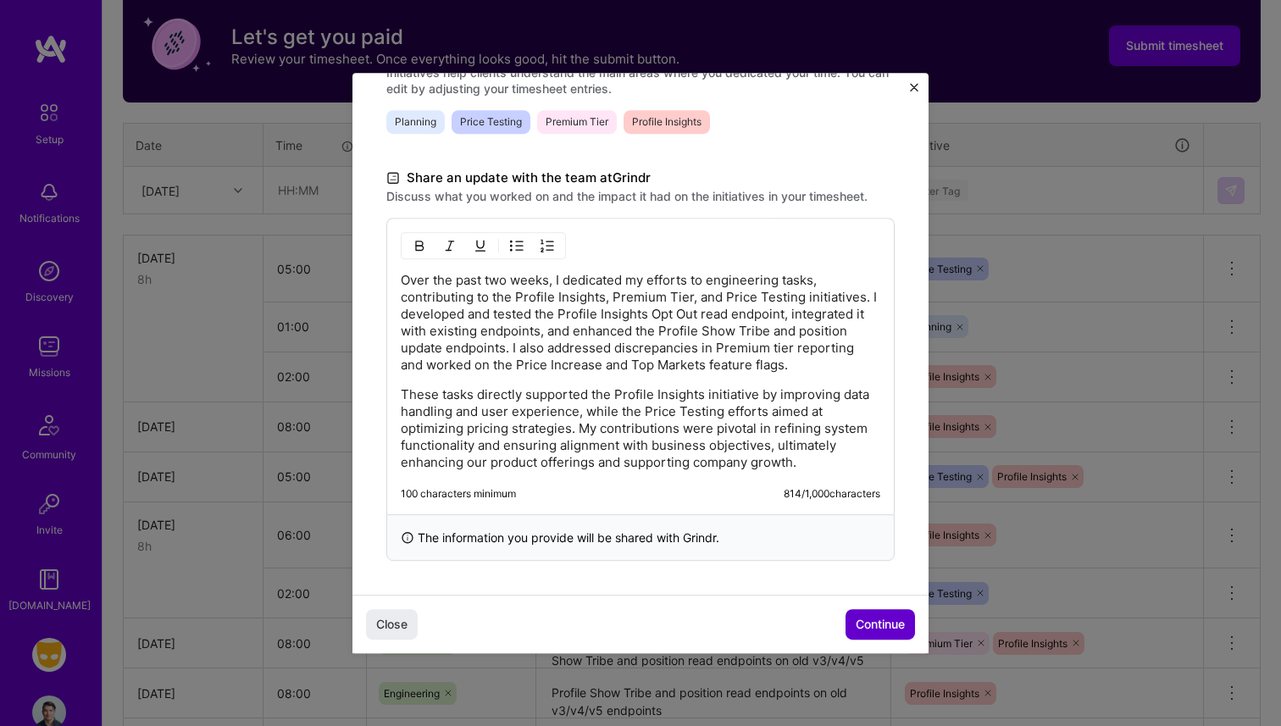
click at [874, 621] on span "Continue" at bounding box center [880, 624] width 49 height 17
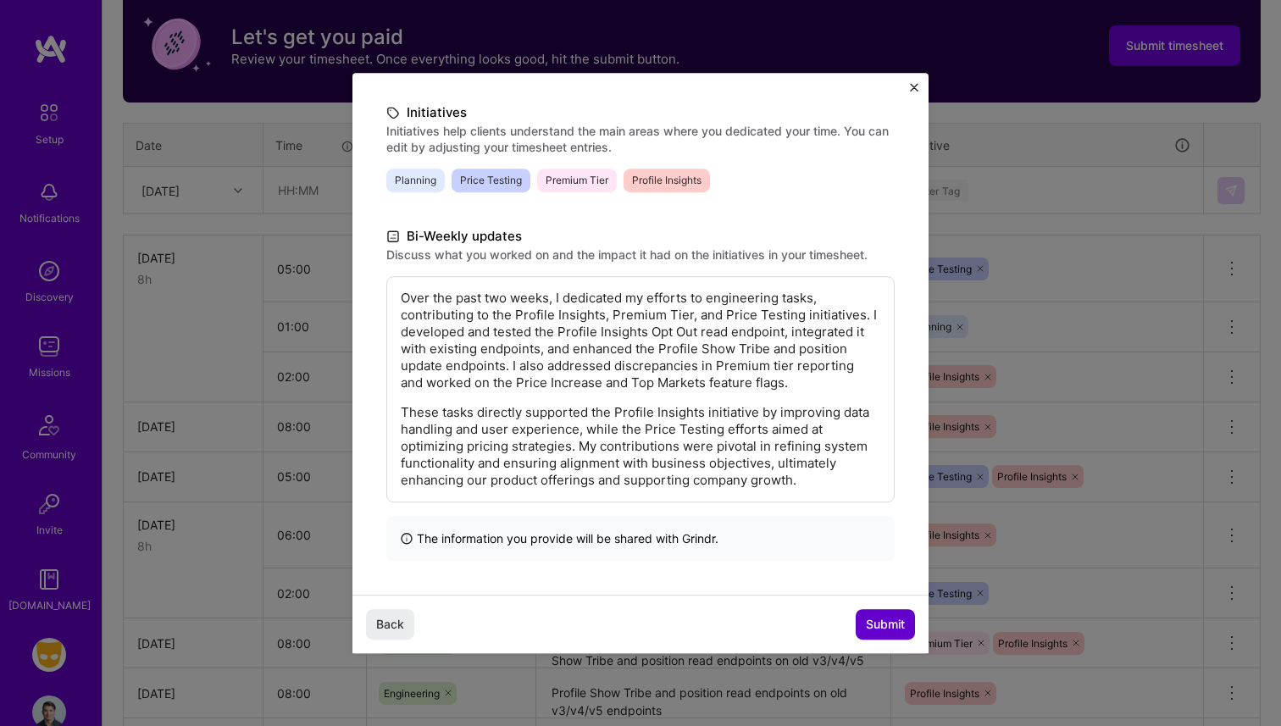
click at [869, 617] on span "Submit" at bounding box center [885, 624] width 39 height 17
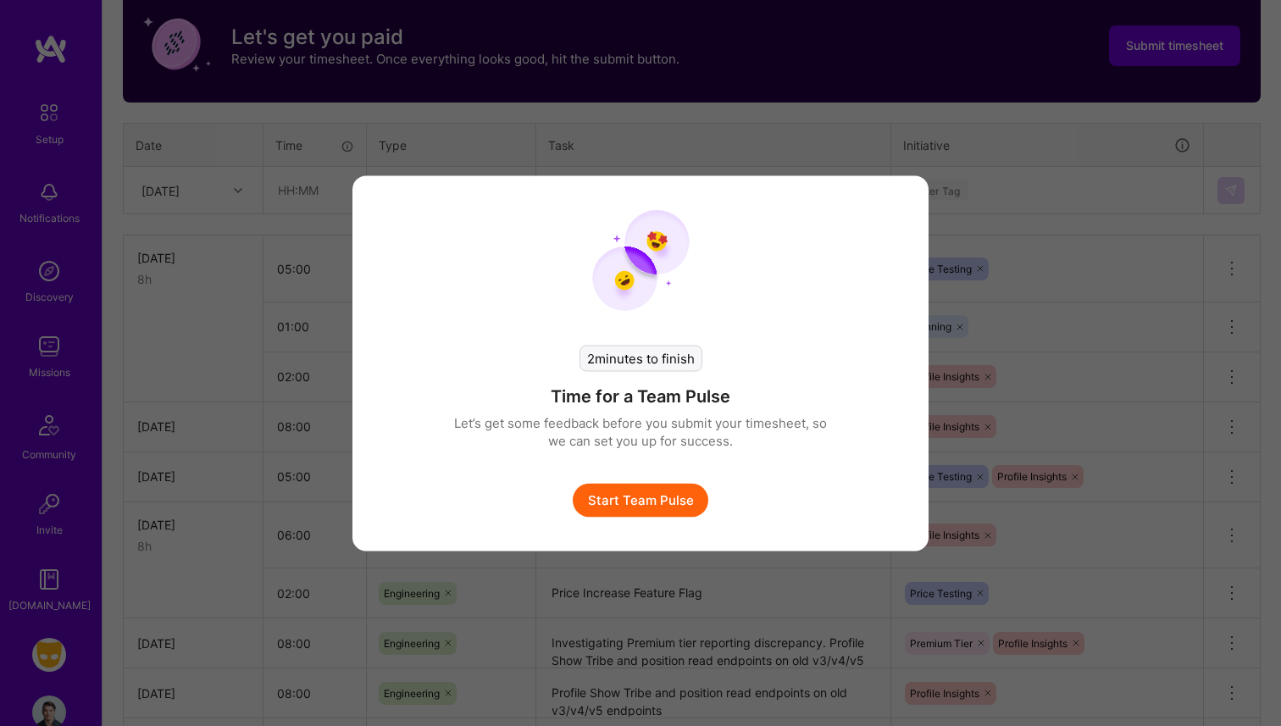
click at [646, 503] on button "Start Team Pulse" at bounding box center [641, 500] width 136 height 34
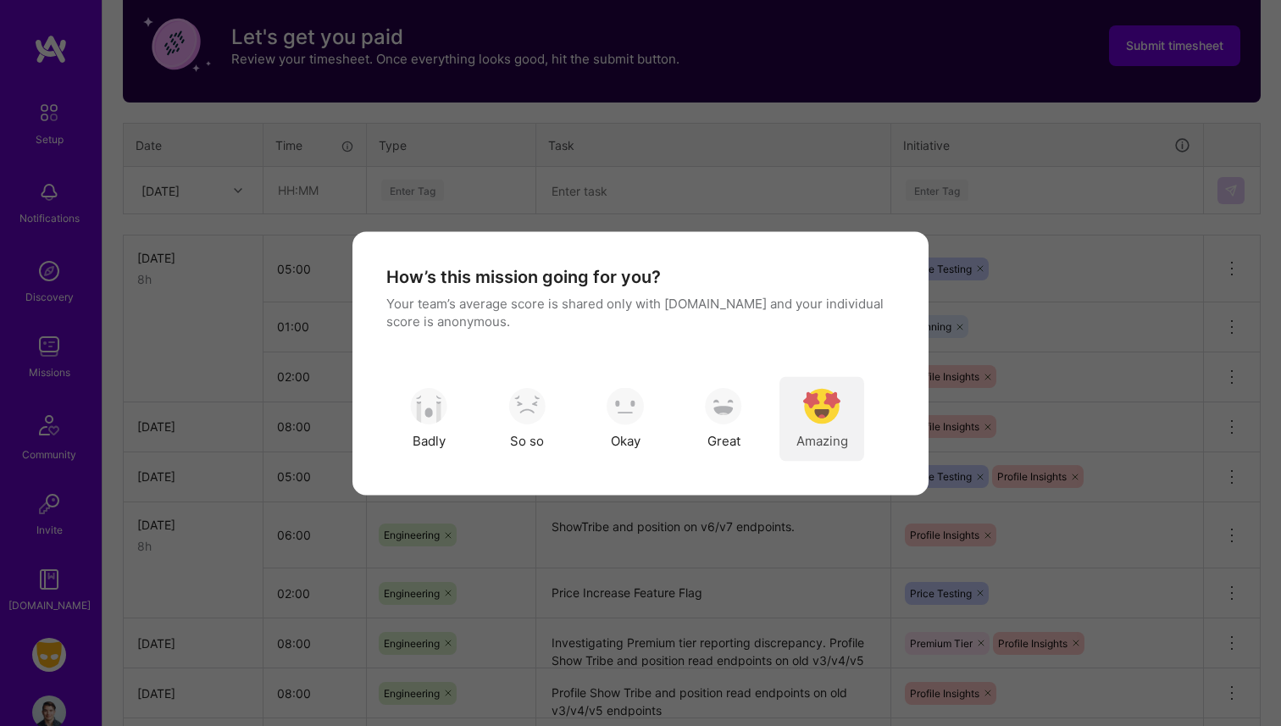
click at [826, 432] on span "Amazing" at bounding box center [823, 441] width 52 height 18
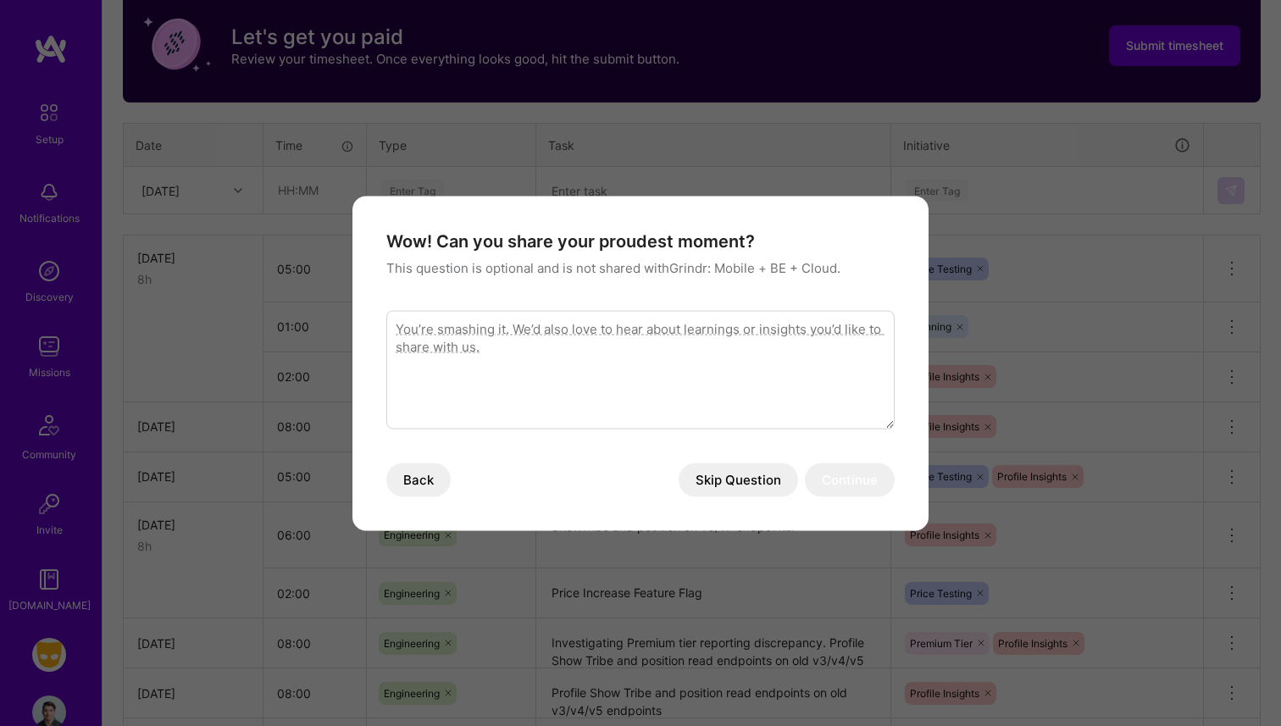
click at [753, 481] on button "Skip Question" at bounding box center [739, 480] width 120 height 34
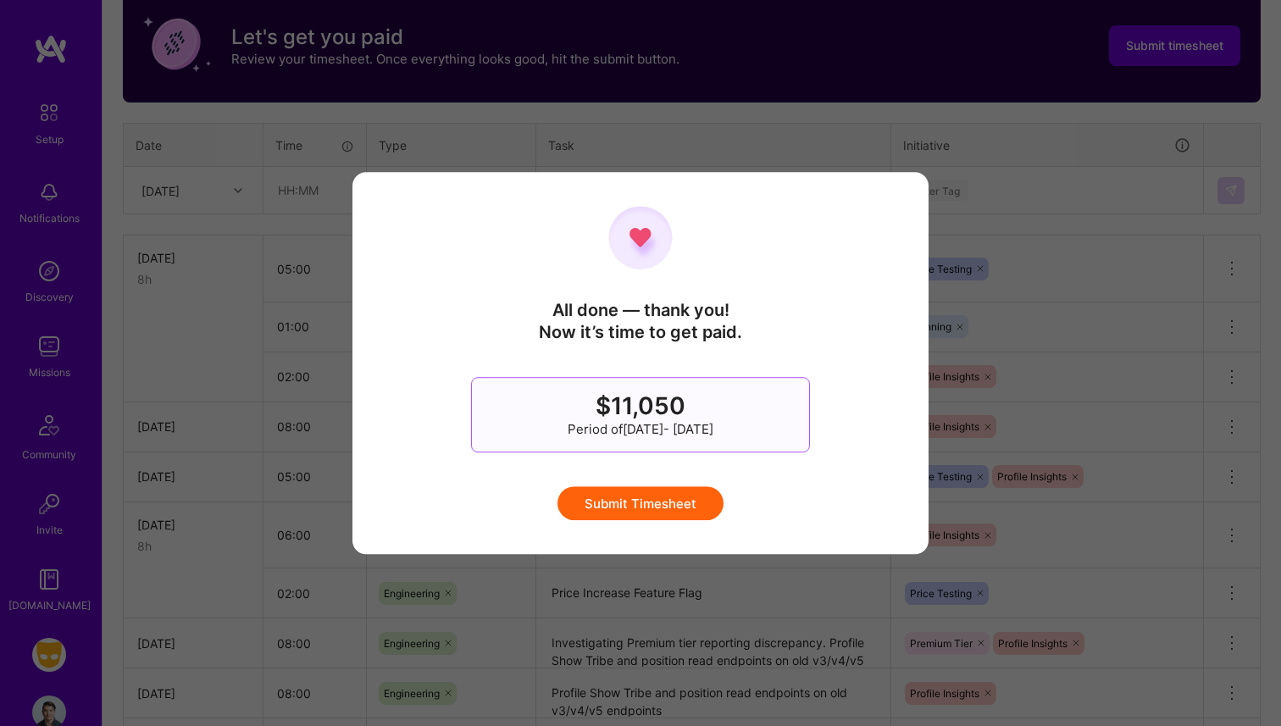
click at [677, 501] on button "Submit Timesheet" at bounding box center [641, 503] width 166 height 34
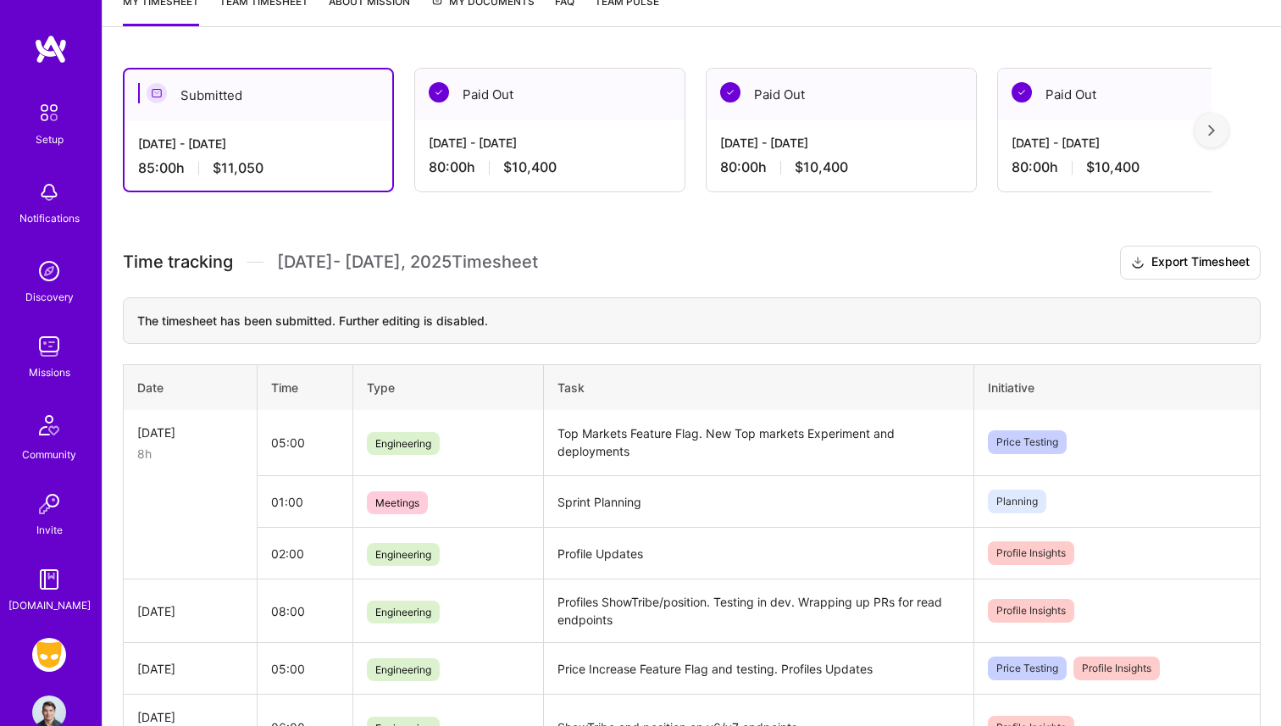
scroll to position [125, 0]
